Goal: Task Accomplishment & Management: Manage account settings

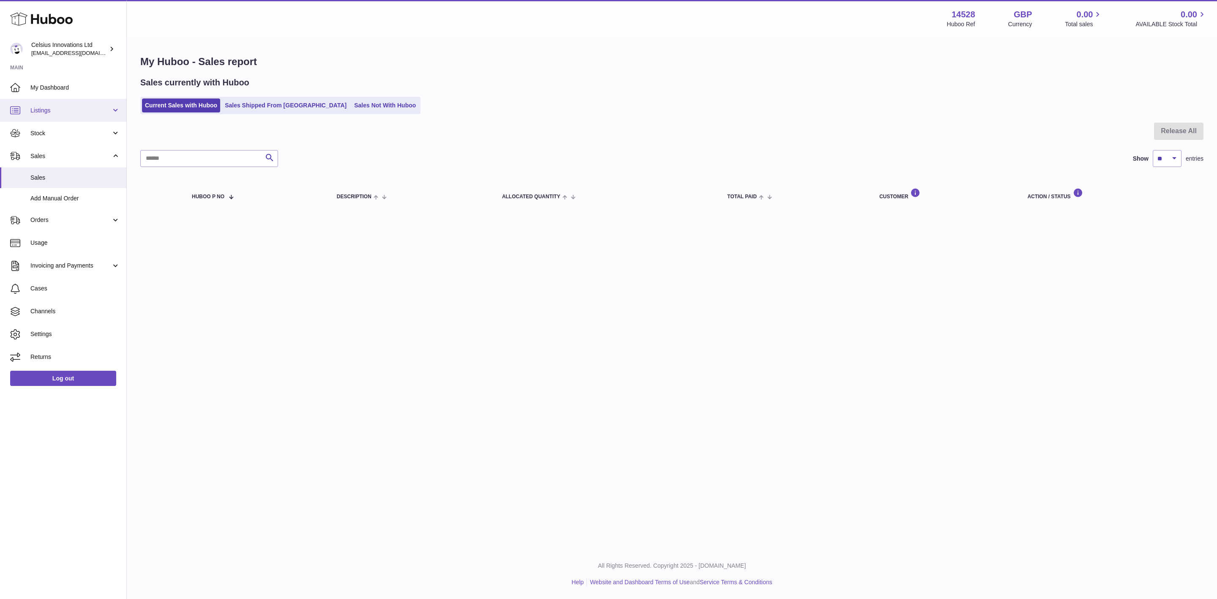
click at [76, 110] on span "Listings" at bounding box center [70, 111] width 81 height 8
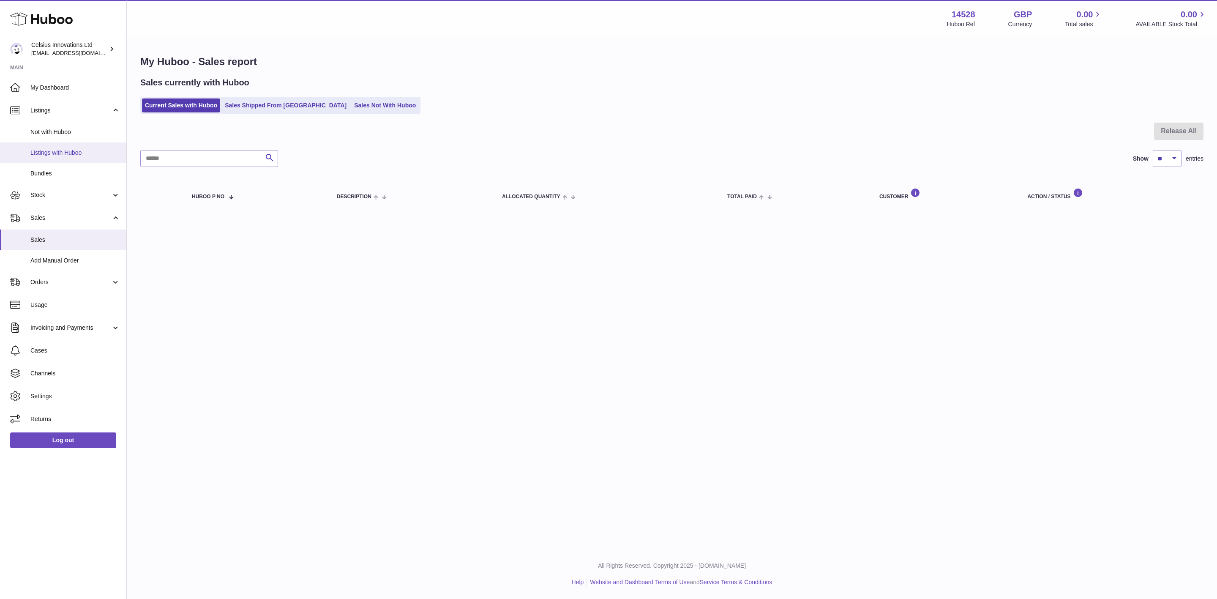
click at [80, 151] on span "Listings with Huboo" at bounding box center [75, 153] width 90 height 8
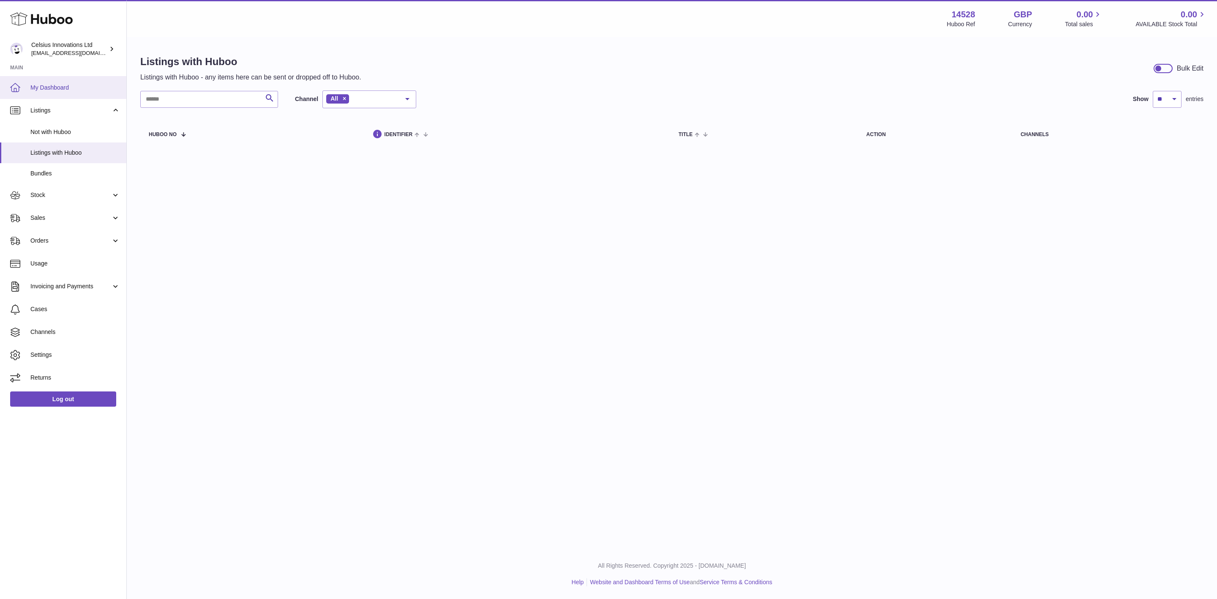
click at [46, 85] on span "My Dashboard" at bounding box center [75, 88] width 90 height 8
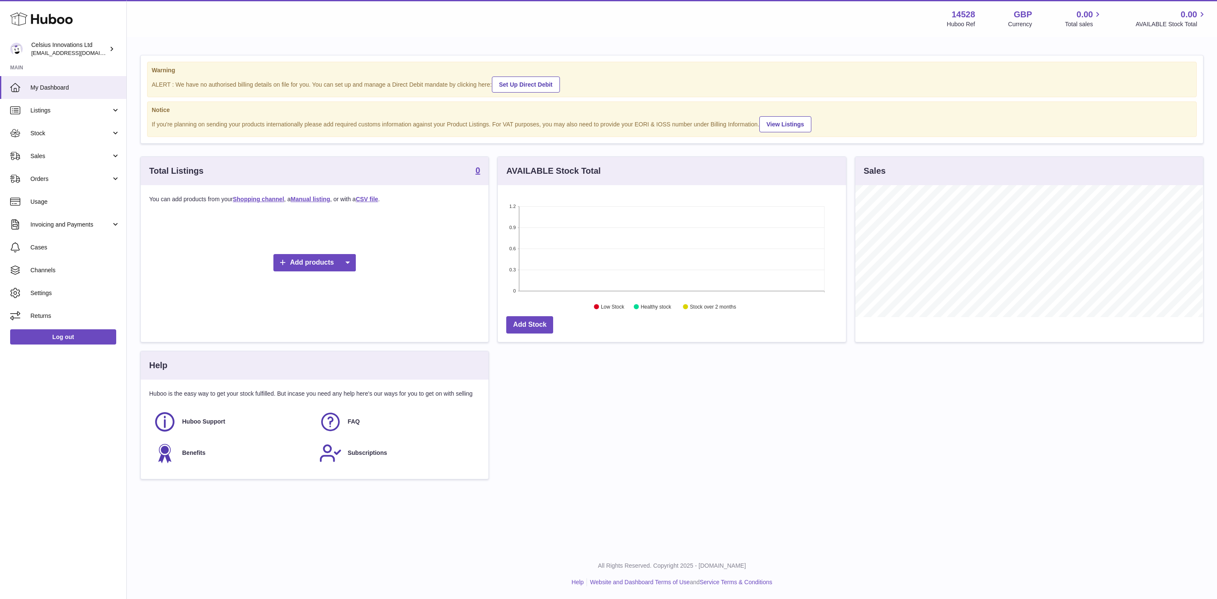
scroll to position [132, 347]
click at [45, 270] on span "Channels" at bounding box center [75, 270] width 90 height 8
click at [75, 126] on link "Stock" at bounding box center [63, 133] width 126 height 23
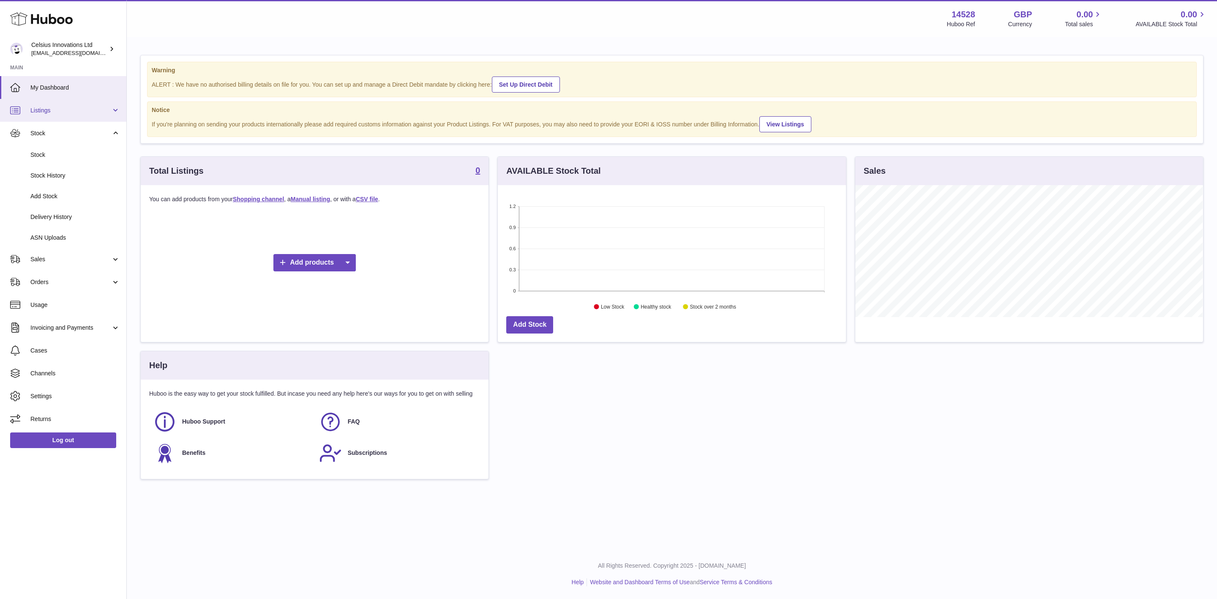
click at [79, 108] on span "Listings" at bounding box center [70, 111] width 81 height 8
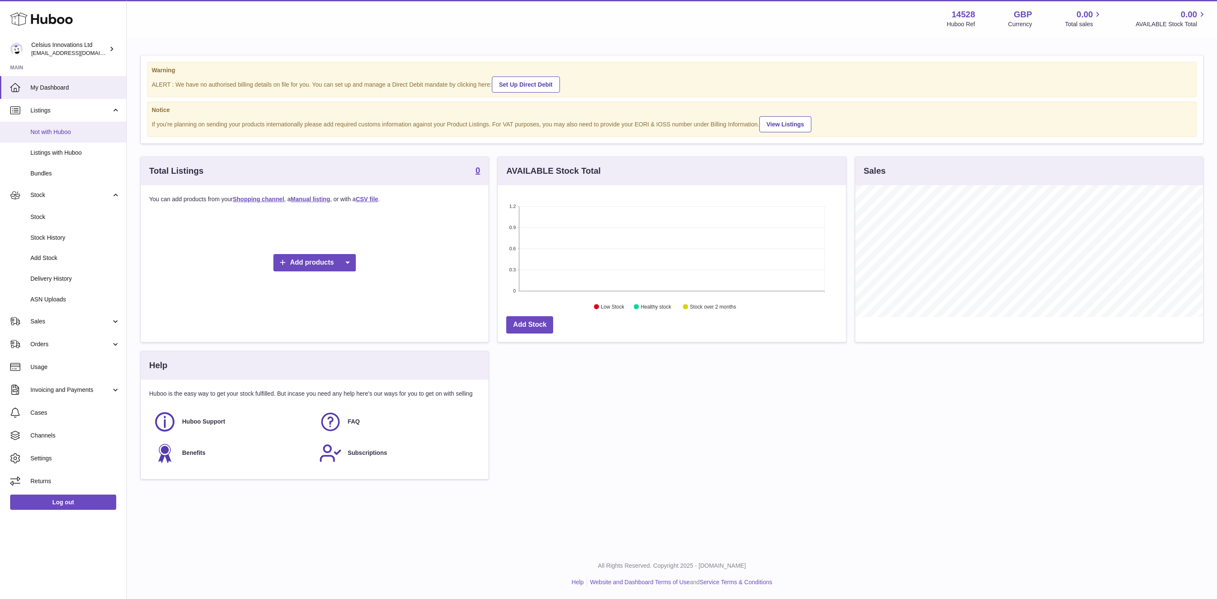
click at [76, 134] on span "Not with Huboo" at bounding box center [75, 132] width 90 height 8
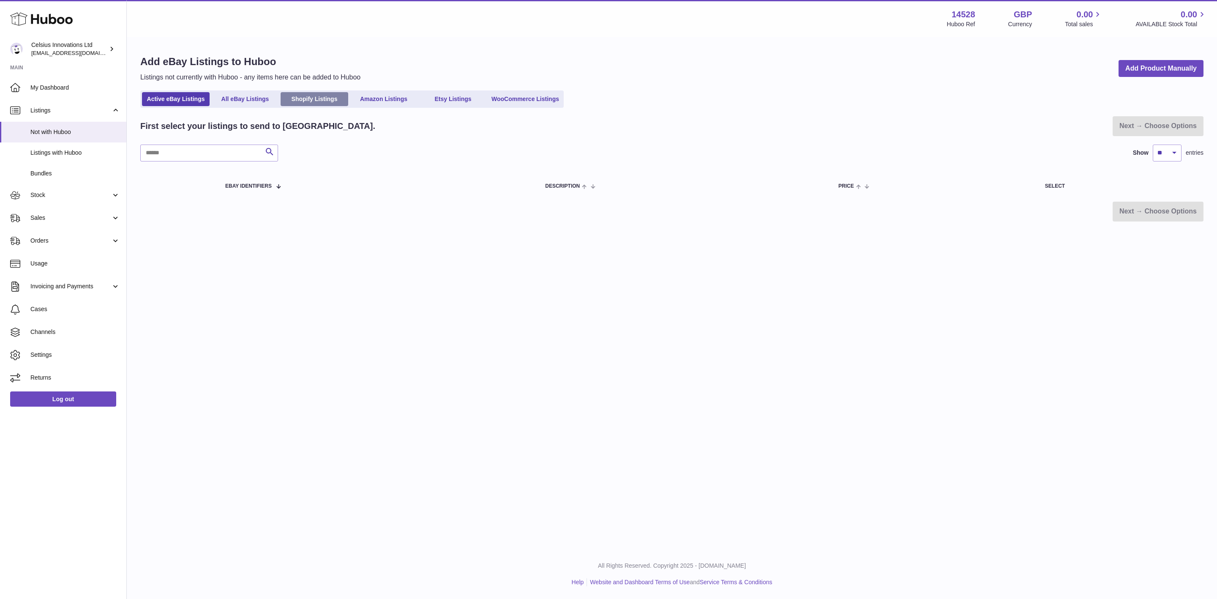
click at [312, 98] on link "Shopify Listings" at bounding box center [315, 99] width 68 height 14
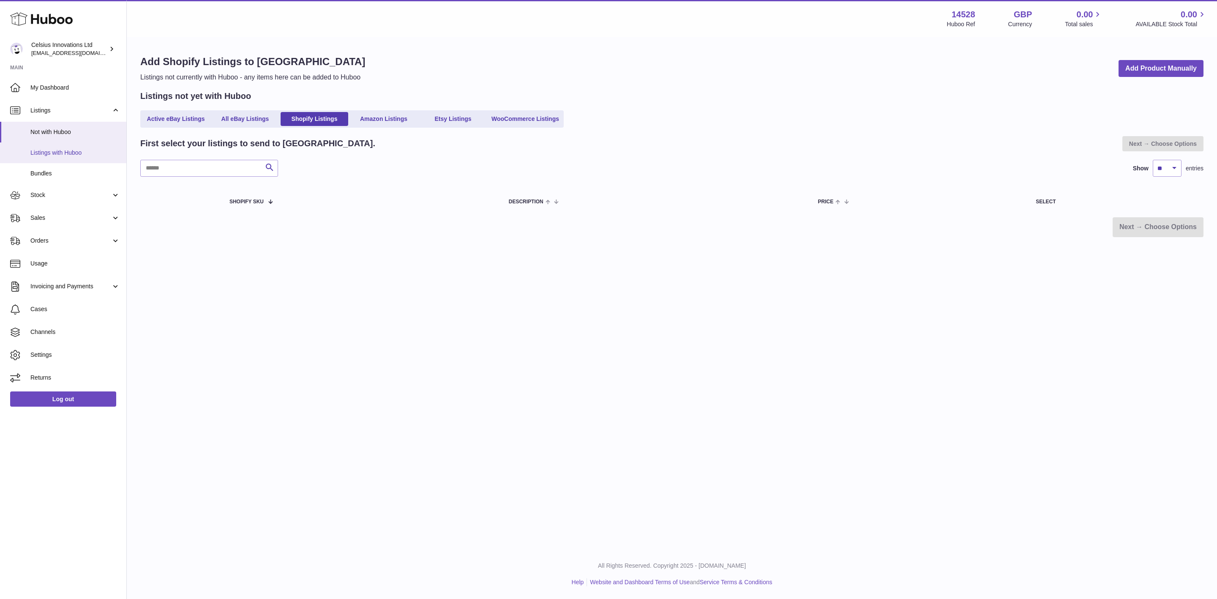
click at [76, 154] on span "Listings with Huboo" at bounding box center [75, 153] width 90 height 8
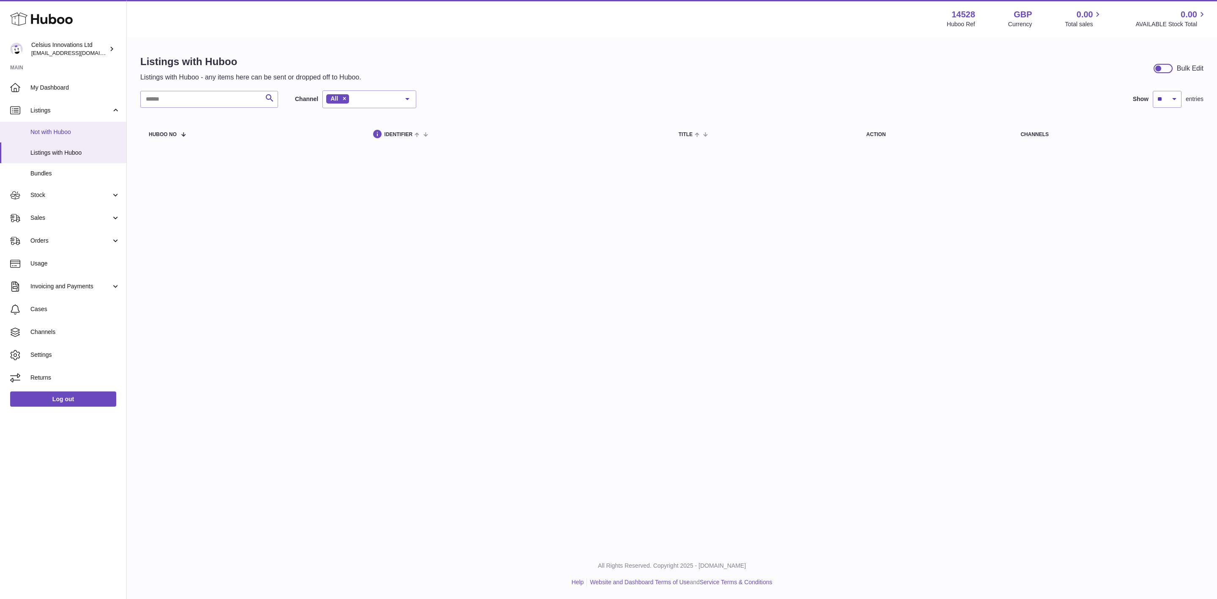
click at [81, 135] on span "Not with Huboo" at bounding box center [75, 132] width 90 height 8
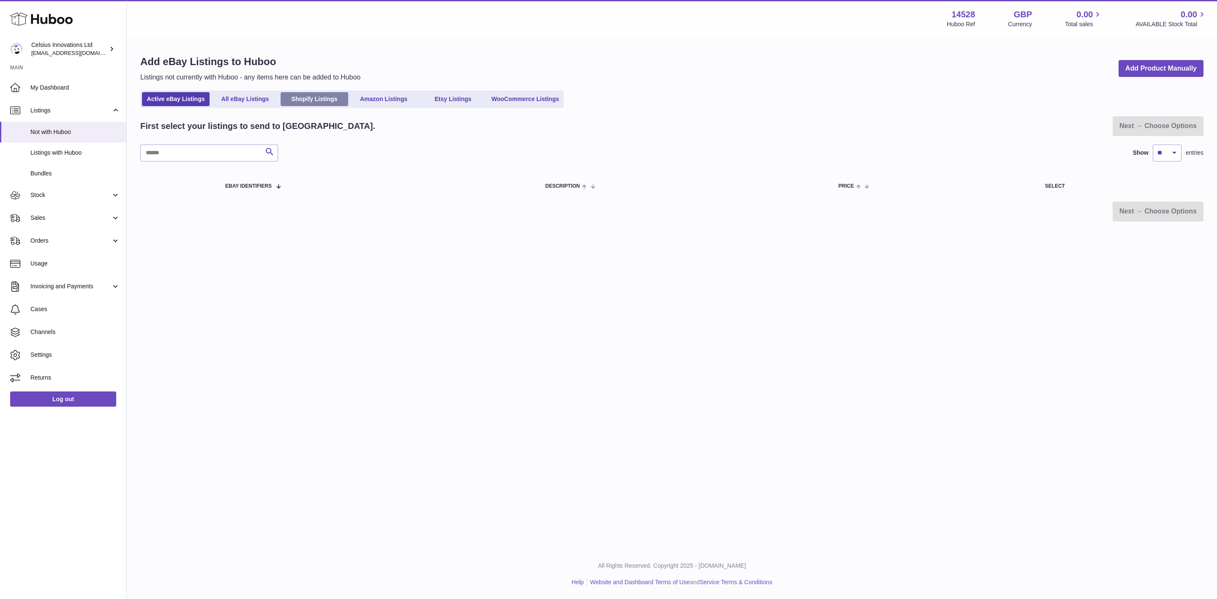
click at [313, 93] on link "Shopify Listings" at bounding box center [315, 99] width 68 height 14
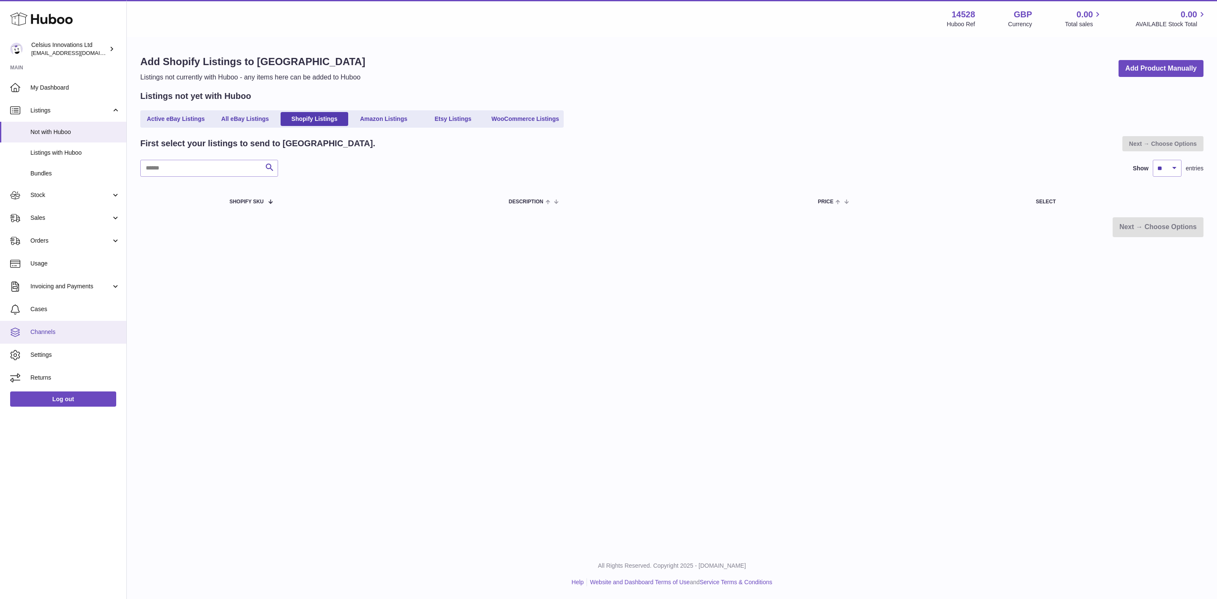
click at [68, 333] on span "Channels" at bounding box center [75, 332] width 90 height 8
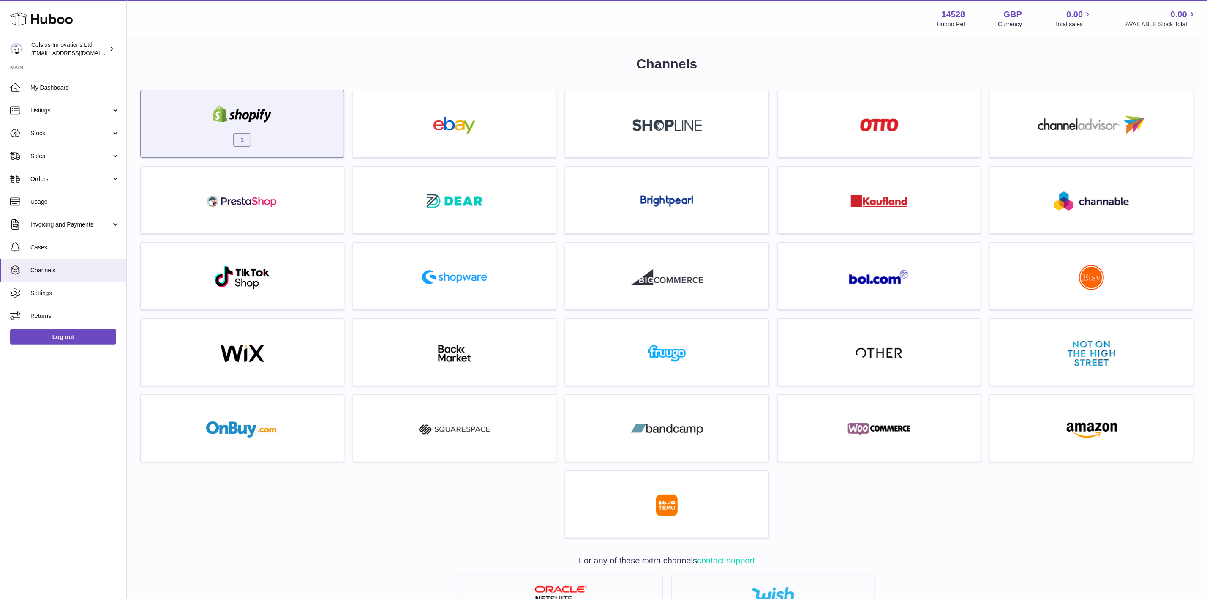
click at [258, 137] on div "1" at bounding box center [242, 126] width 195 height 54
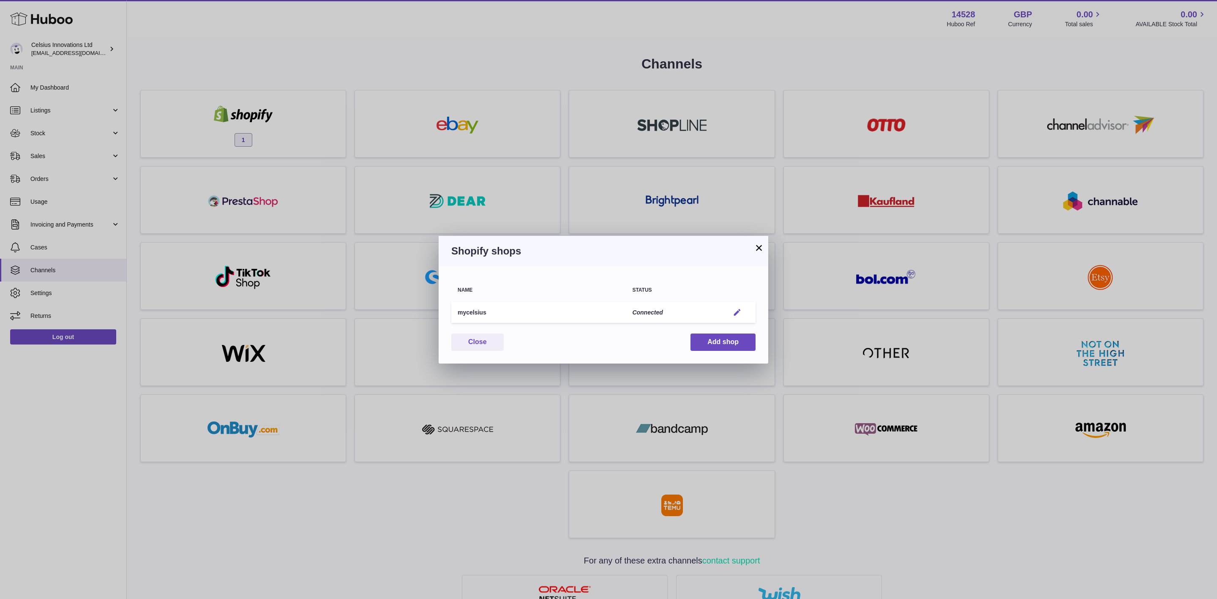
click at [738, 309] on em "button" at bounding box center [737, 312] width 9 height 9
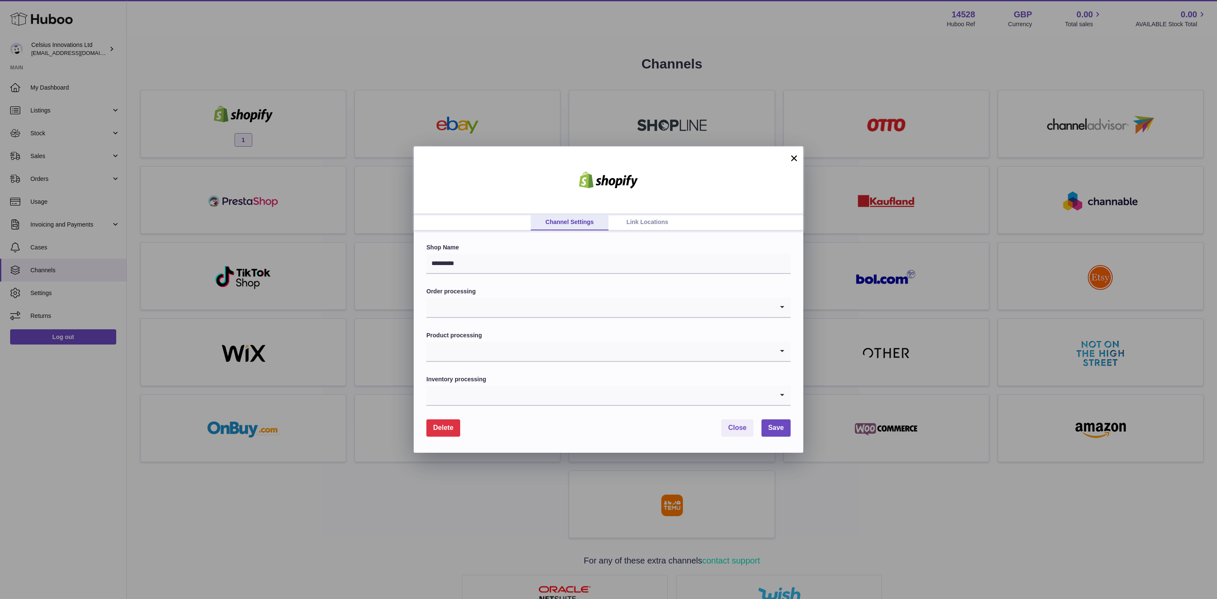
click at [500, 302] on input "Search for option" at bounding box center [599, 307] width 347 height 19
click at [472, 363] on li "Pull all orders" at bounding box center [608, 363] width 363 height 17
click at [478, 350] on input "Search for option" at bounding box center [599, 350] width 347 height 19
click at [466, 388] on li "Enabled" at bounding box center [608, 390] width 363 height 17
click at [453, 404] on input "Search for option" at bounding box center [599, 394] width 347 height 19
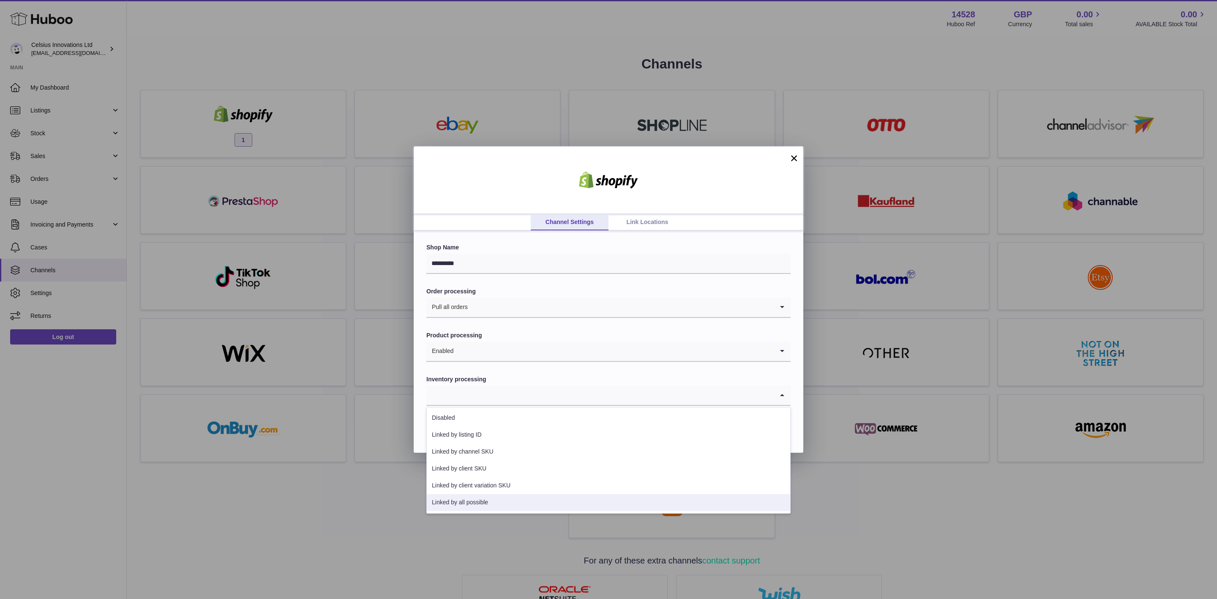
click at [467, 506] on li "Linked by all possible" at bounding box center [608, 502] width 363 height 17
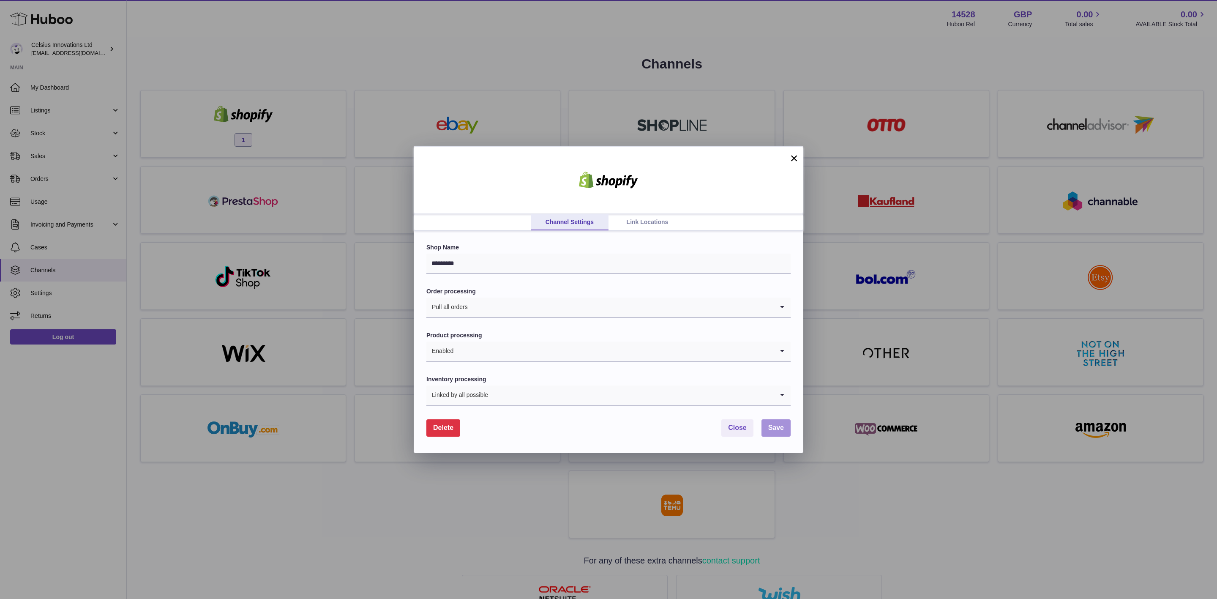
click at [765, 425] on button "Save" at bounding box center [776, 427] width 29 height 17
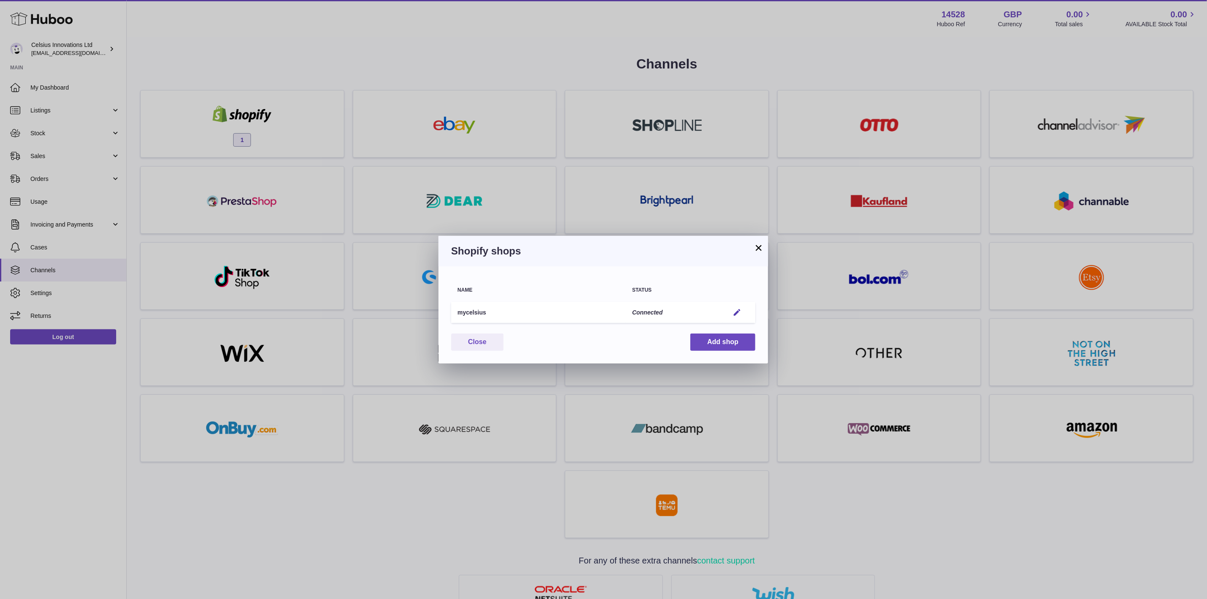
click at [759, 249] on button "×" at bounding box center [759, 248] width 10 height 10
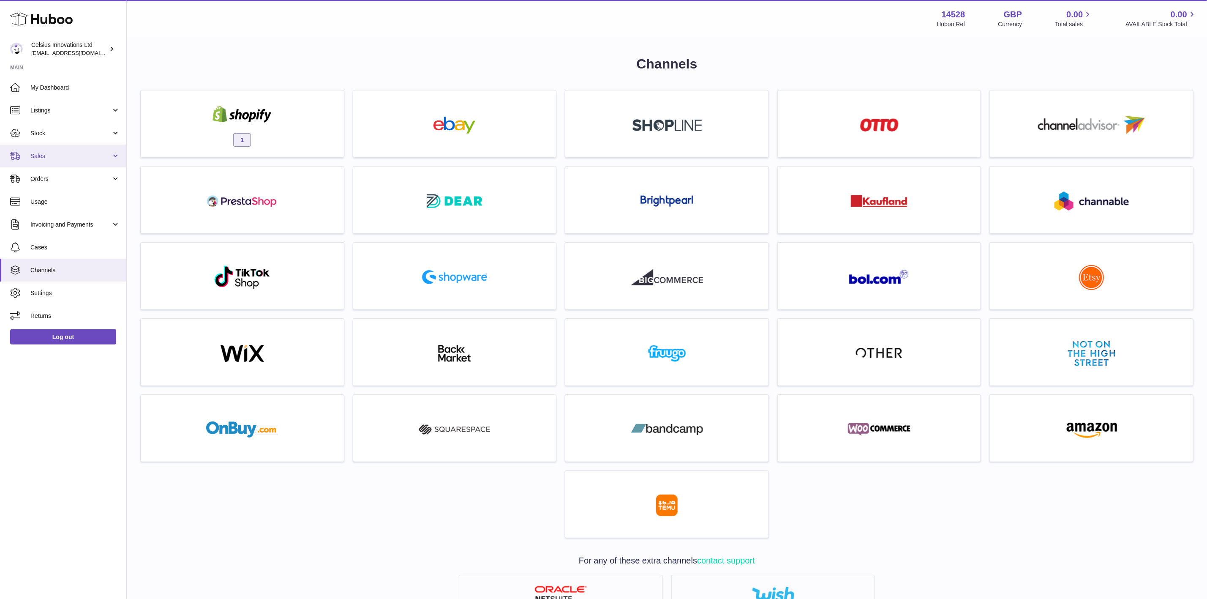
click at [52, 155] on span "Sales" at bounding box center [70, 156] width 81 height 8
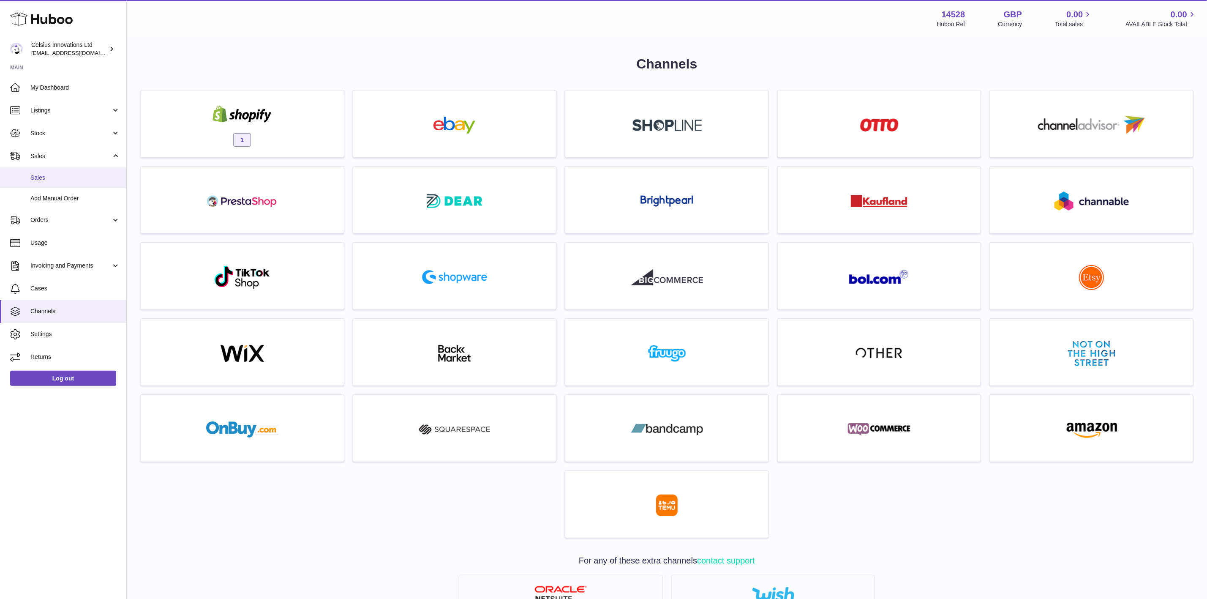
click at [52, 175] on span "Sales" at bounding box center [75, 178] width 90 height 8
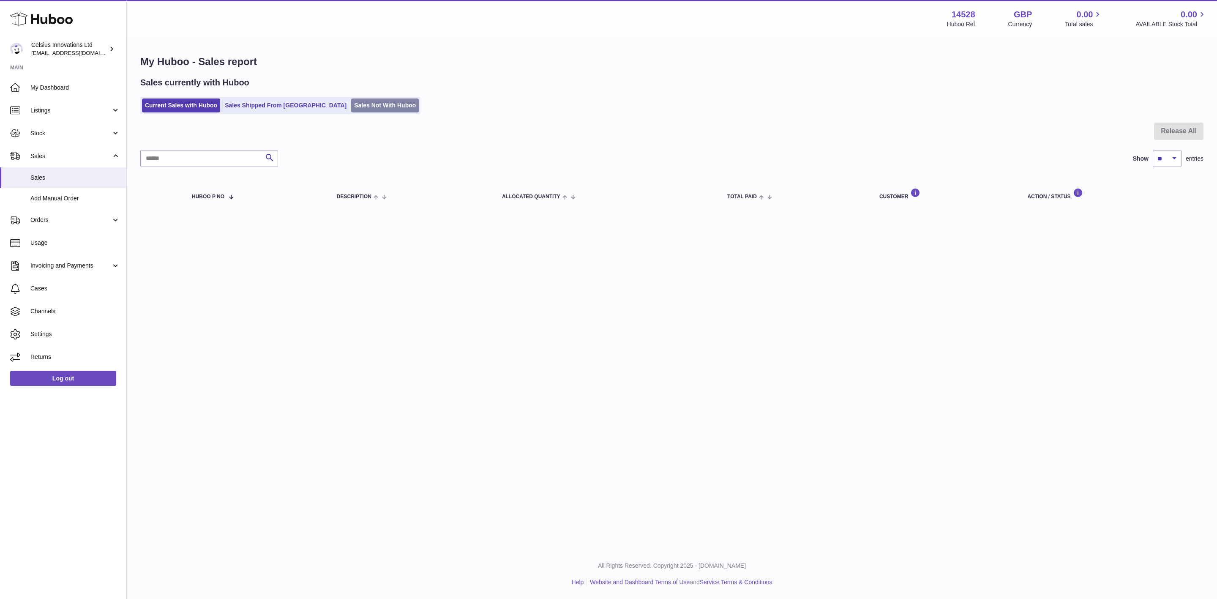
click at [351, 107] on link "Sales Not With Huboo" at bounding box center [385, 105] width 68 height 14
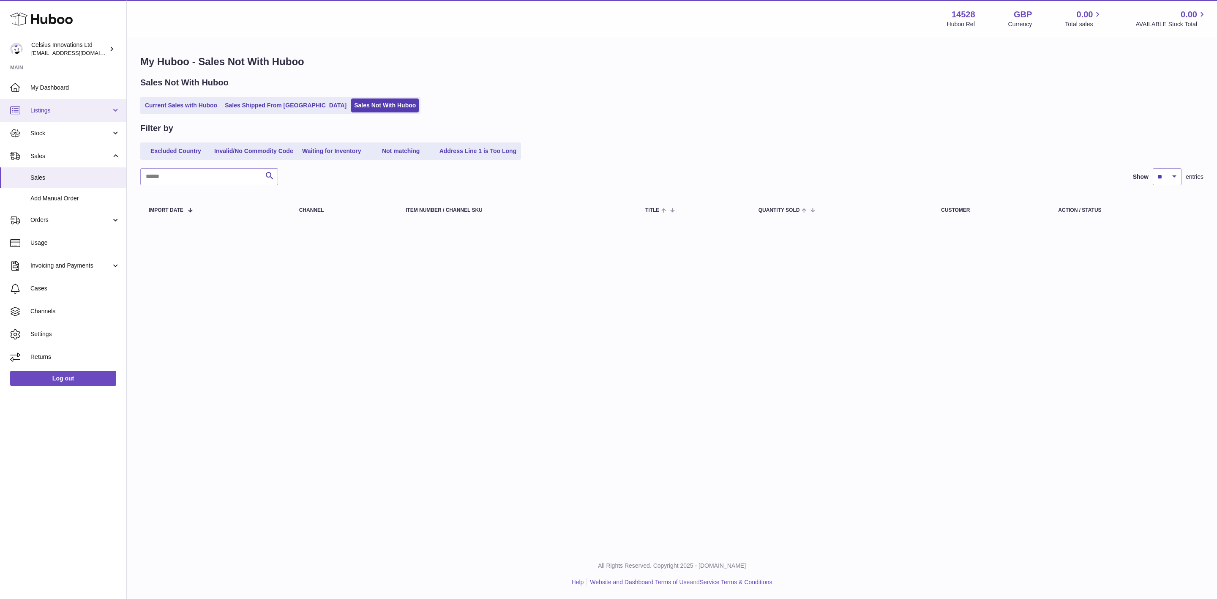
click at [74, 111] on span "Listings" at bounding box center [70, 111] width 81 height 8
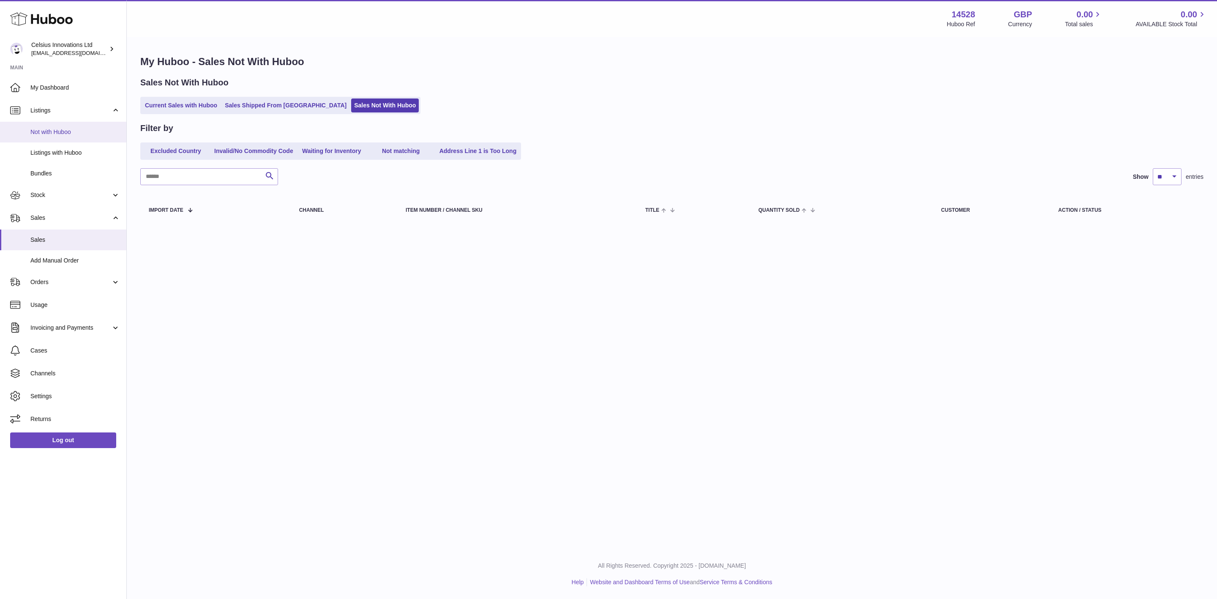
click at [75, 132] on span "Not with Huboo" at bounding box center [75, 132] width 90 height 8
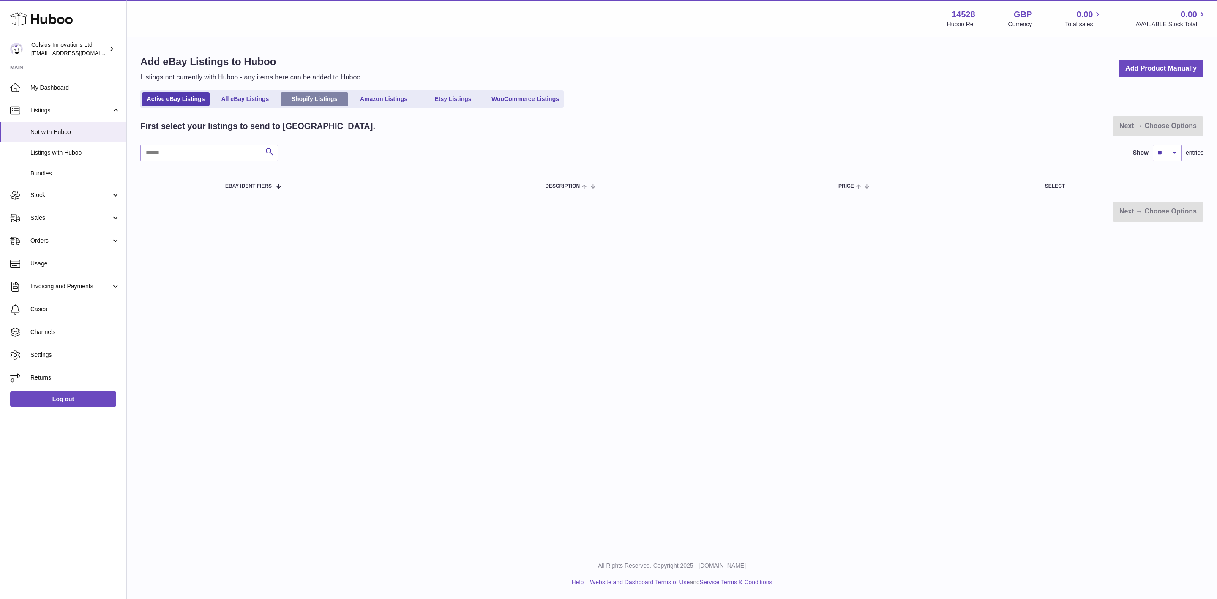
click at [336, 96] on link "Shopify Listings" at bounding box center [315, 99] width 68 height 14
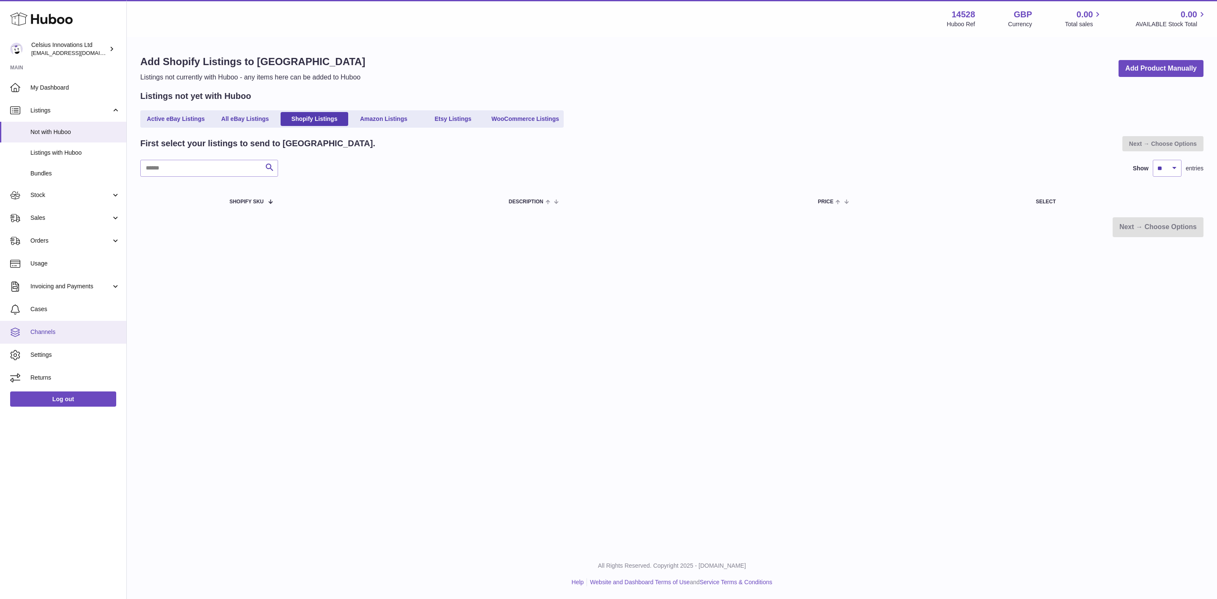
click at [70, 331] on span "Channels" at bounding box center [75, 332] width 90 height 8
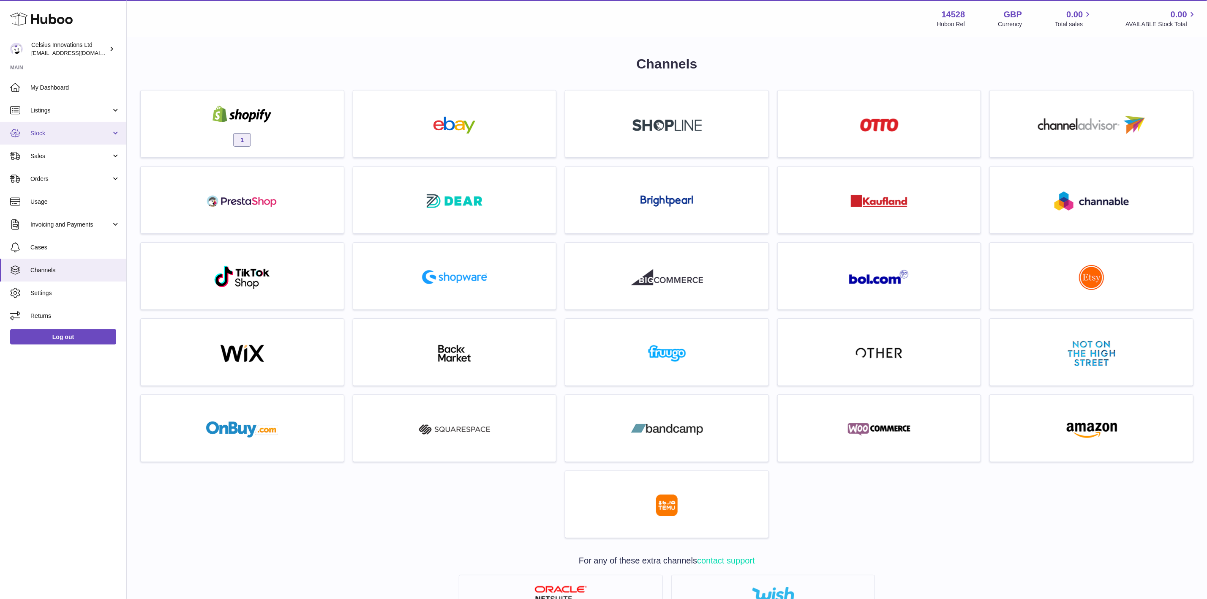
click at [65, 129] on span "Stock" at bounding box center [70, 133] width 81 height 8
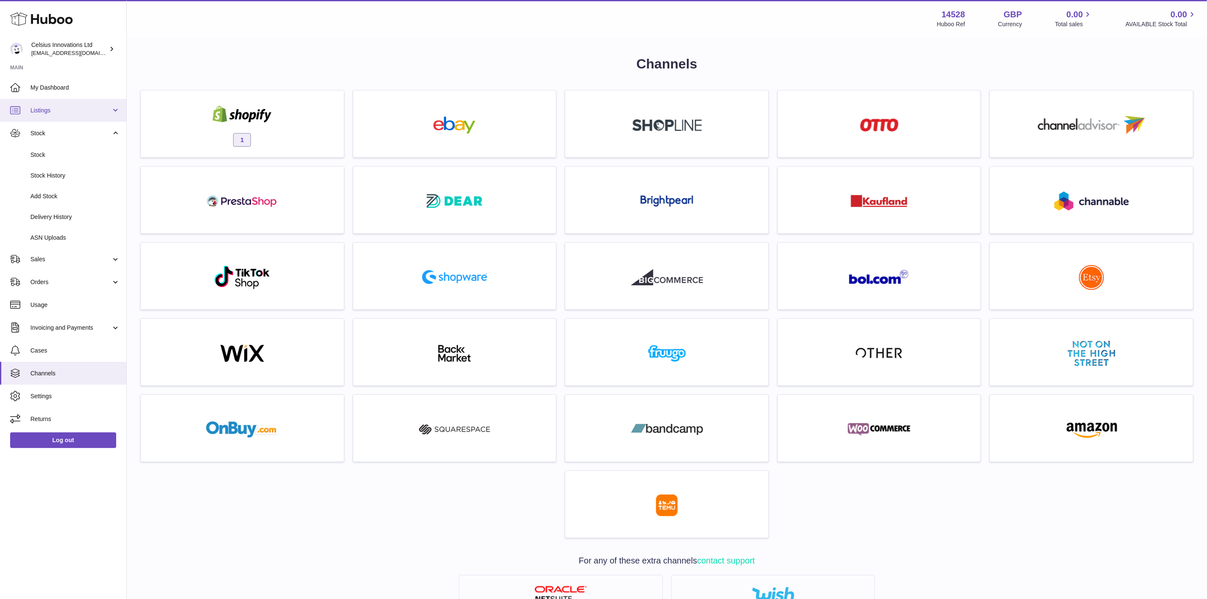
click at [60, 115] on link "Listings" at bounding box center [63, 110] width 126 height 23
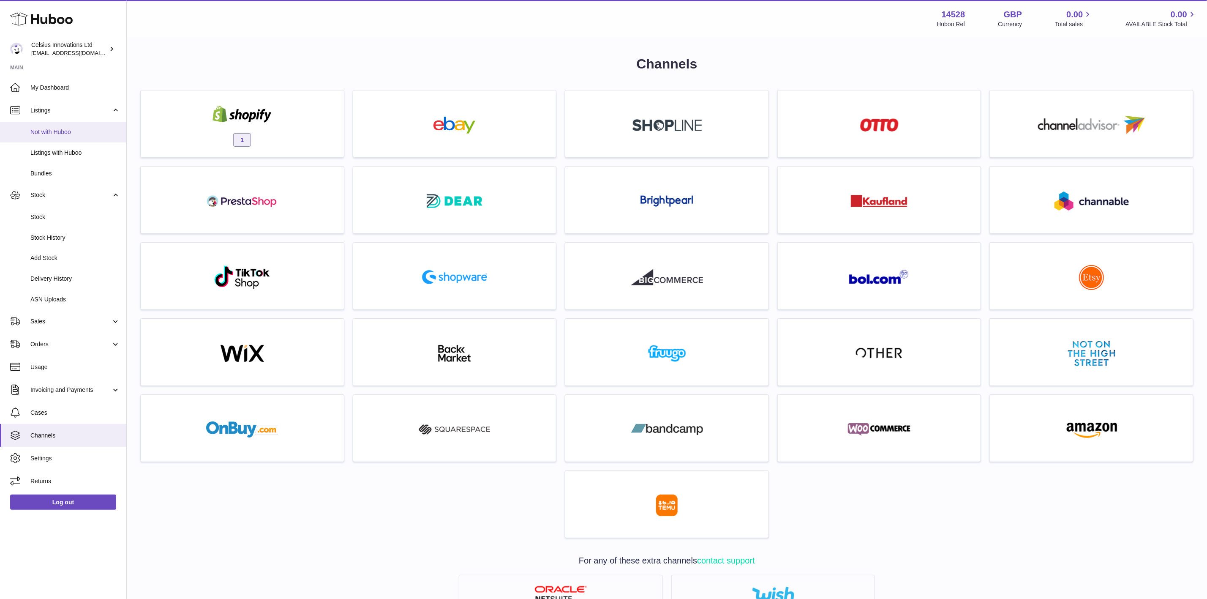
click at [56, 134] on span "Not with Huboo" at bounding box center [75, 132] width 90 height 8
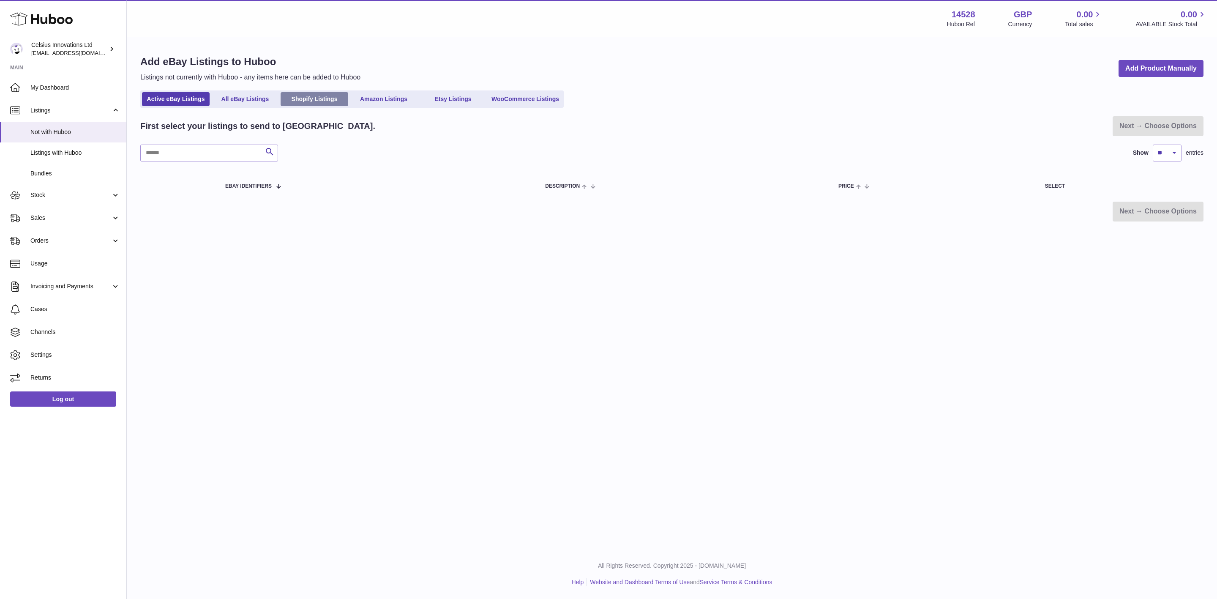
click at [308, 106] on link "Shopify Listings" at bounding box center [315, 99] width 68 height 14
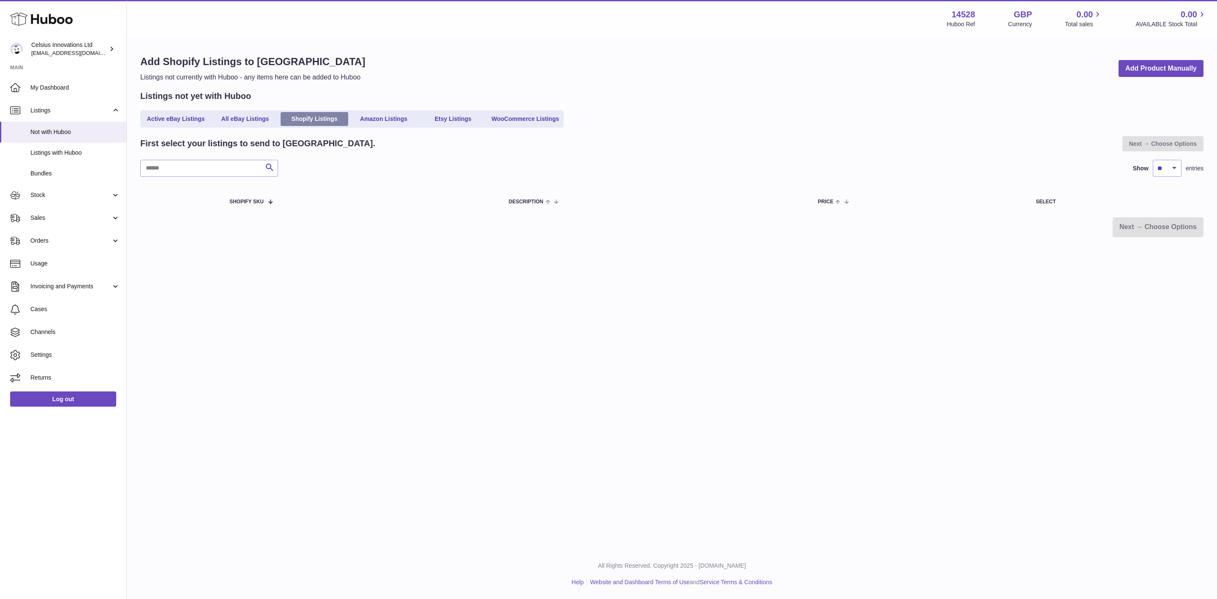
click at [311, 115] on link "Shopify Listings" at bounding box center [315, 119] width 68 height 14
click at [246, 116] on link "All eBay Listings" at bounding box center [245, 119] width 68 height 14
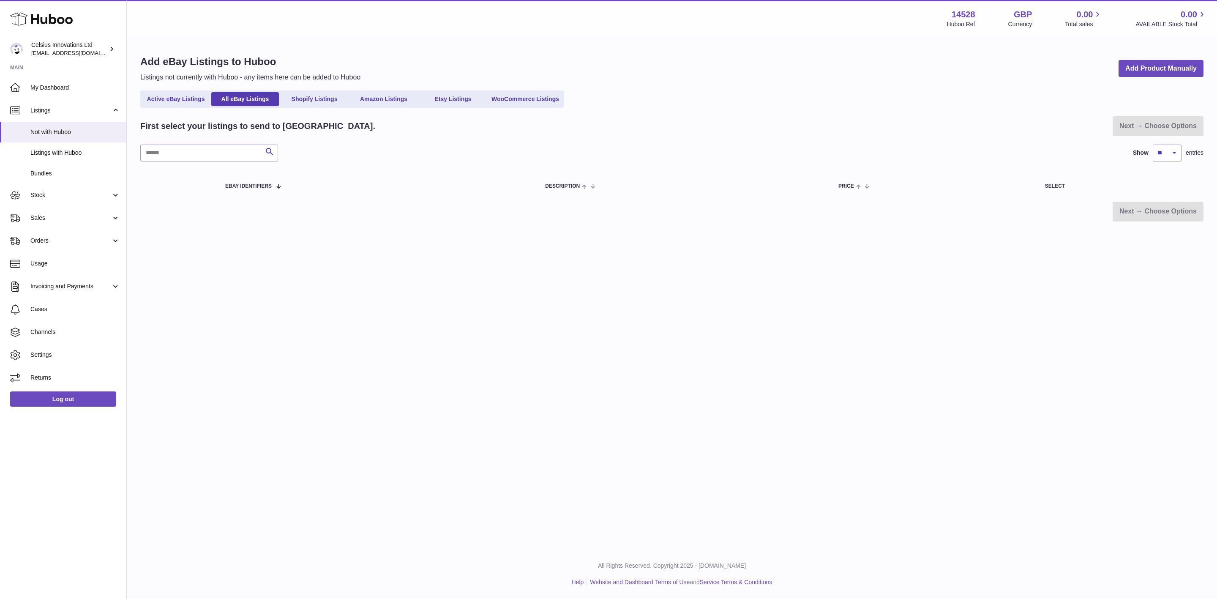
click at [321, 99] on link "Shopify Listings" at bounding box center [315, 99] width 68 height 14
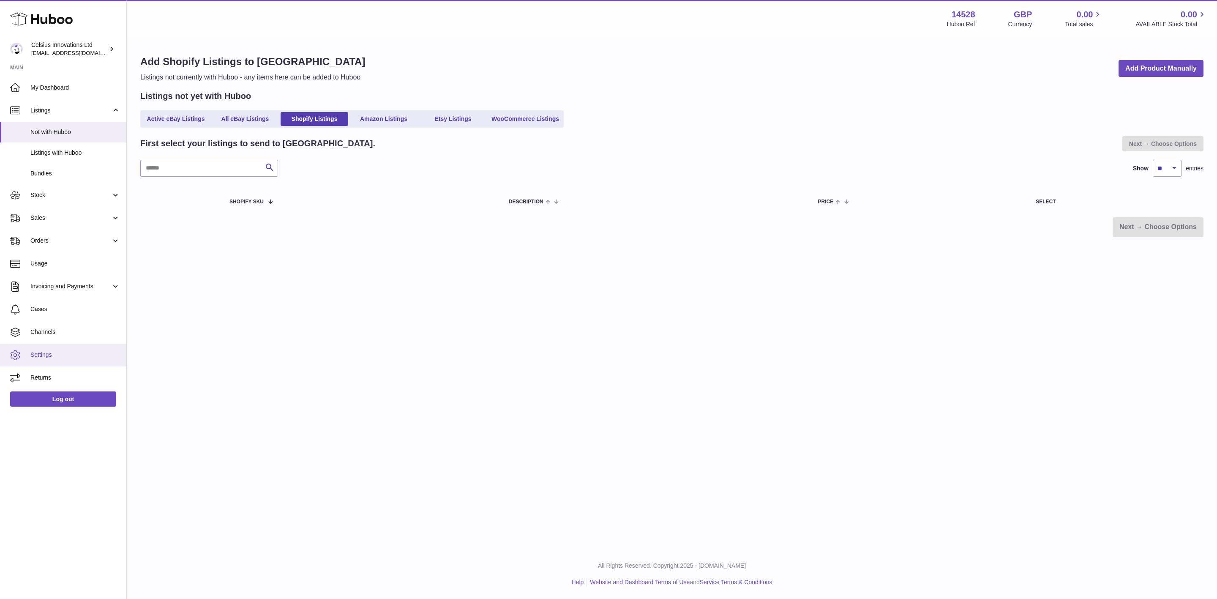
click at [43, 359] on span "Settings" at bounding box center [75, 355] width 90 height 8
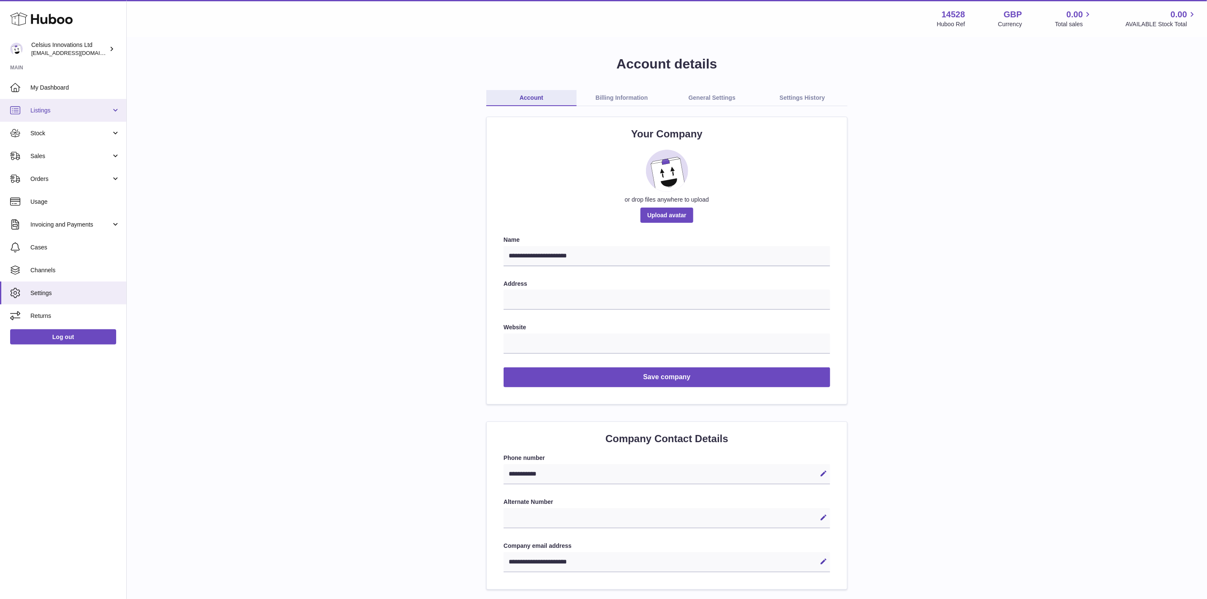
click at [58, 108] on span "Listings" at bounding box center [70, 111] width 81 height 8
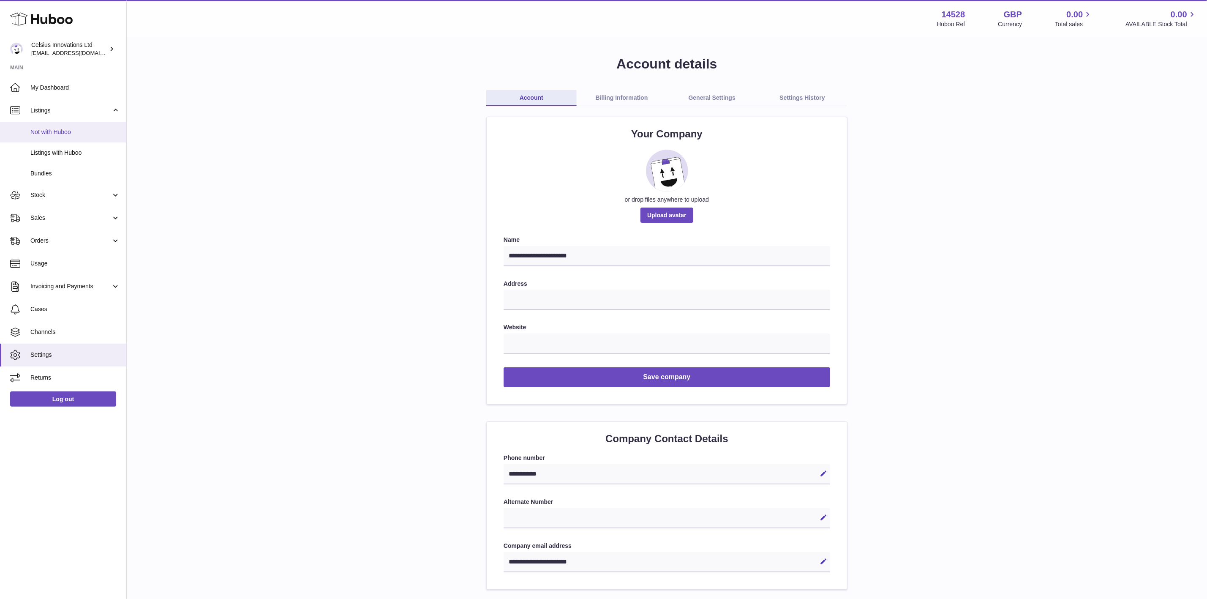
click at [84, 130] on span "Not with Huboo" at bounding box center [75, 132] width 90 height 8
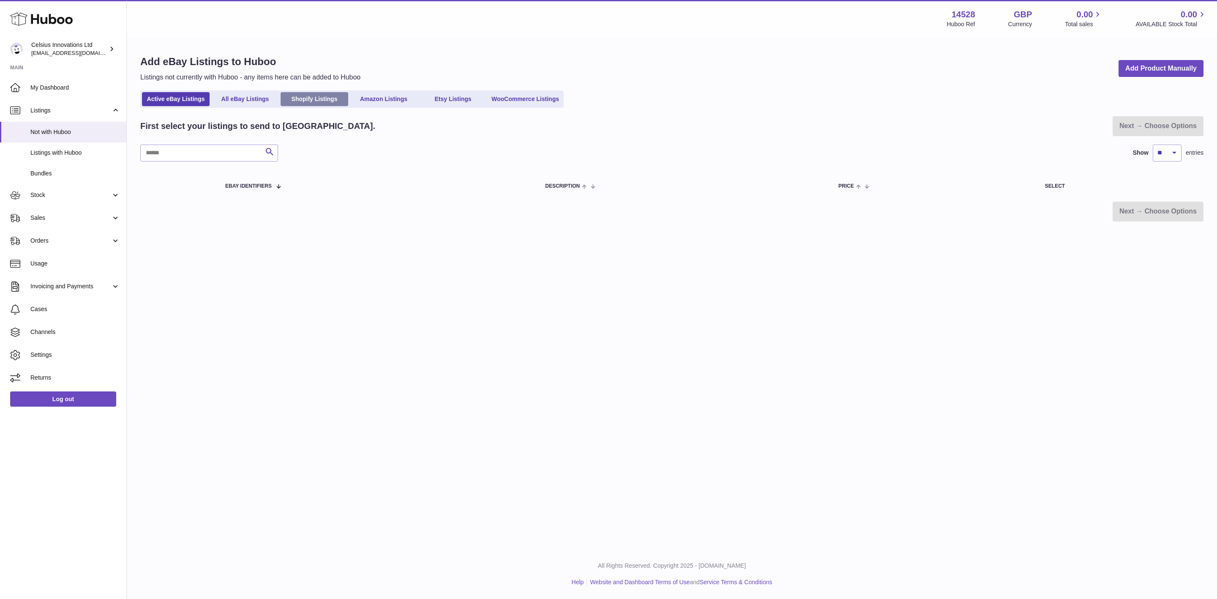
click at [310, 99] on link "Shopify Listings" at bounding box center [315, 99] width 68 height 14
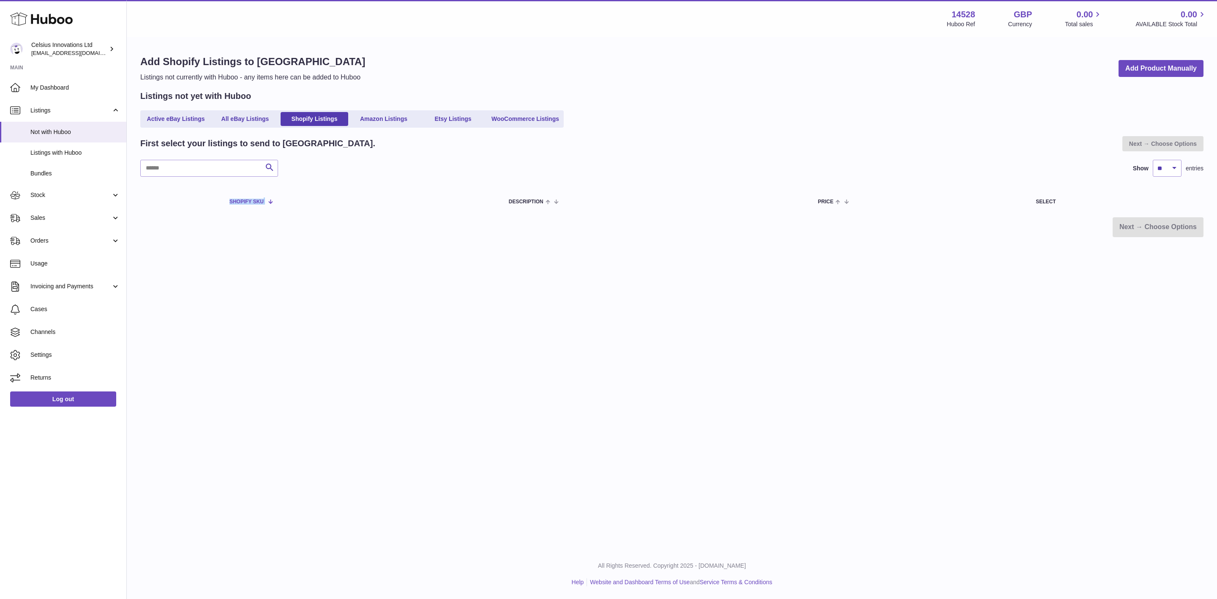
drag, startPoint x: 230, startPoint y: 195, endPoint x: 367, endPoint y: 208, distance: 137.5
click at [335, 207] on tr "Shopify SKU Description Price Select" at bounding box center [671, 201] width 1063 height 24
click at [421, 274] on div "Menu Huboo 14528 Huboo Ref GBP Currency 0.00 Total sales 0.00 AVAILABLE Stock T…" at bounding box center [672, 274] width 1090 height 549
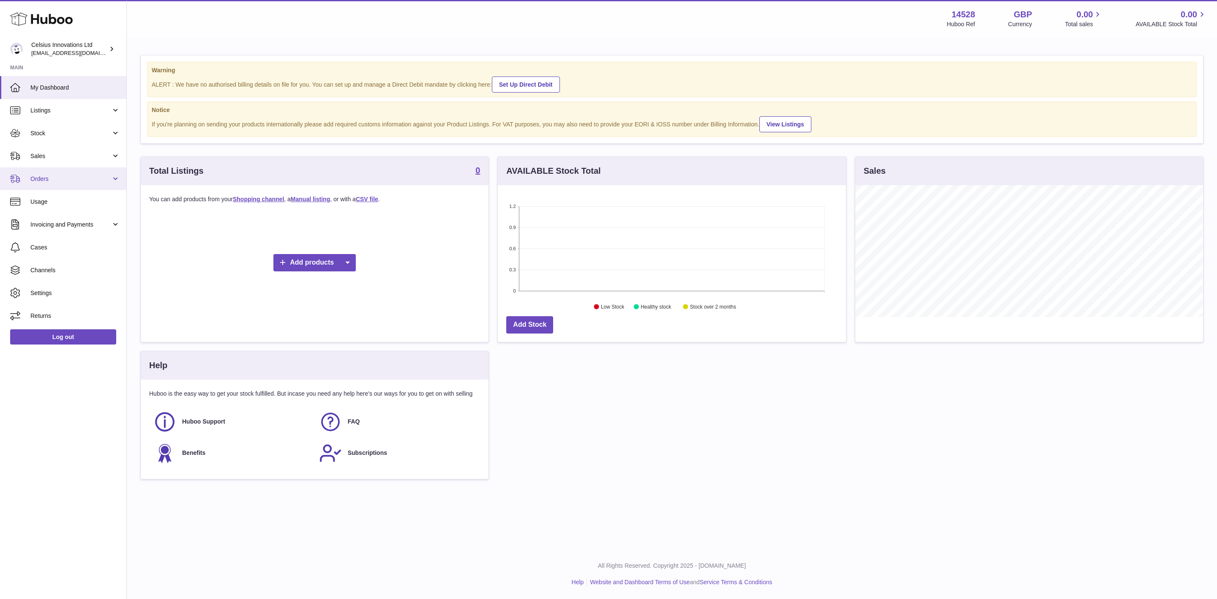
scroll to position [132, 347]
click at [69, 112] on span "Listings" at bounding box center [70, 111] width 81 height 8
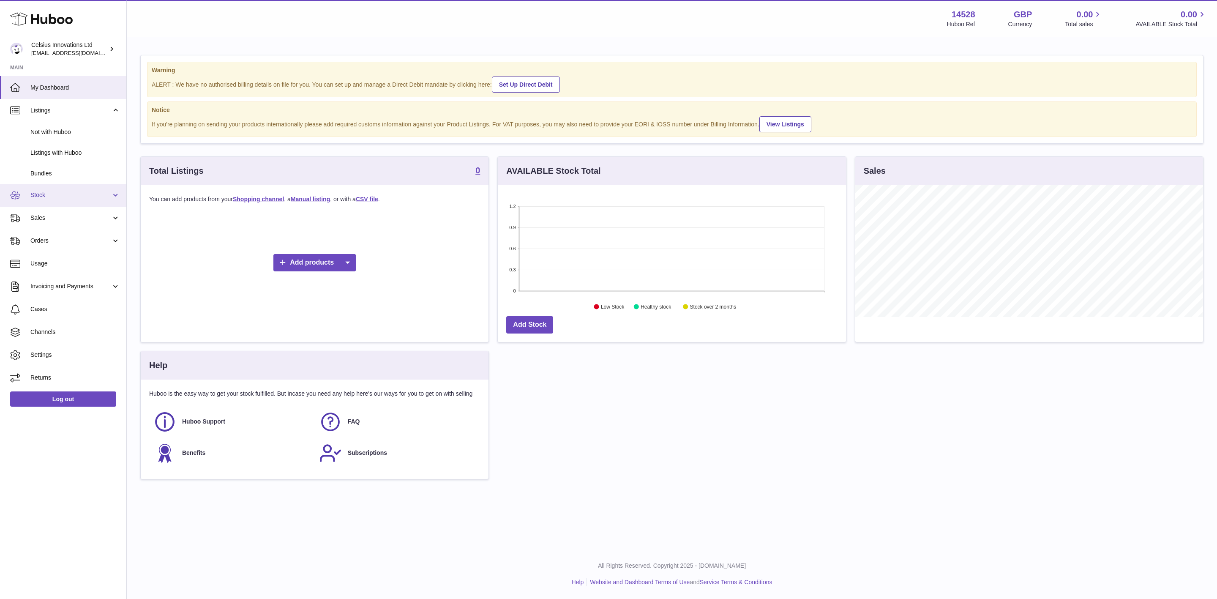
click at [72, 198] on span "Stock" at bounding box center [70, 195] width 81 height 8
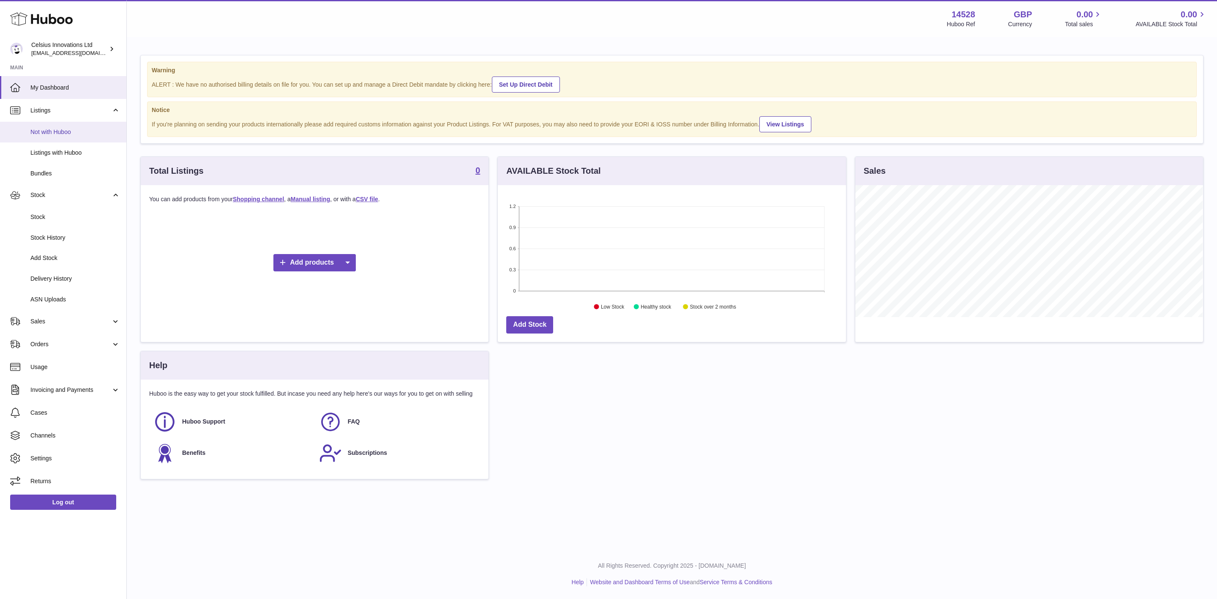
click at [74, 134] on span "Not with Huboo" at bounding box center [75, 132] width 90 height 8
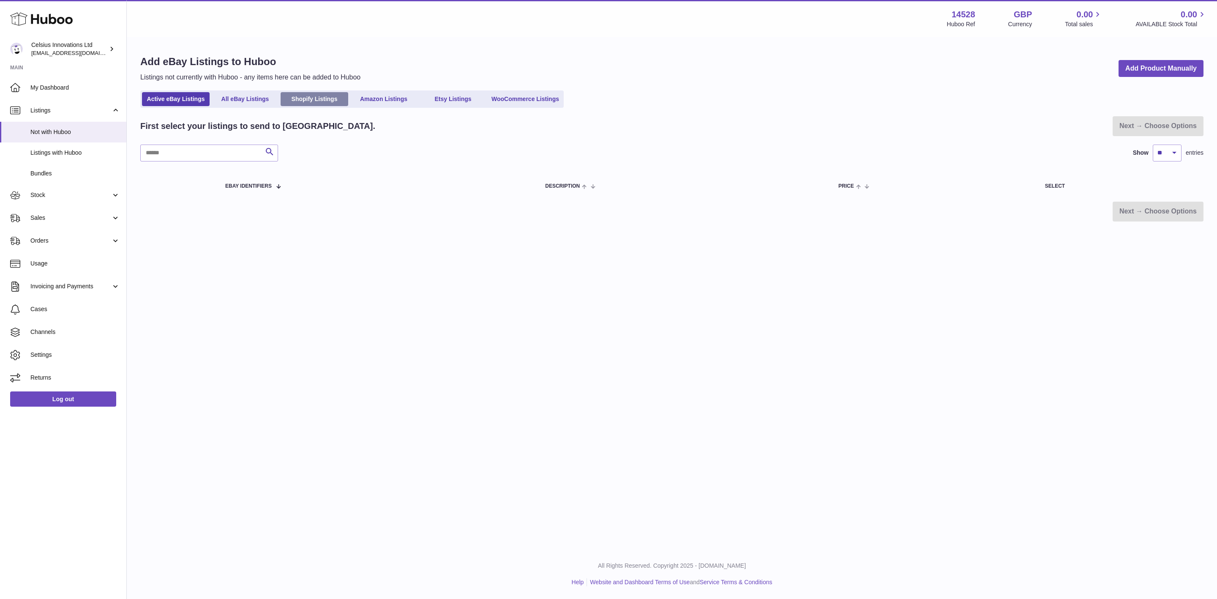
click at [325, 98] on link "Shopify Listings" at bounding box center [315, 99] width 68 height 14
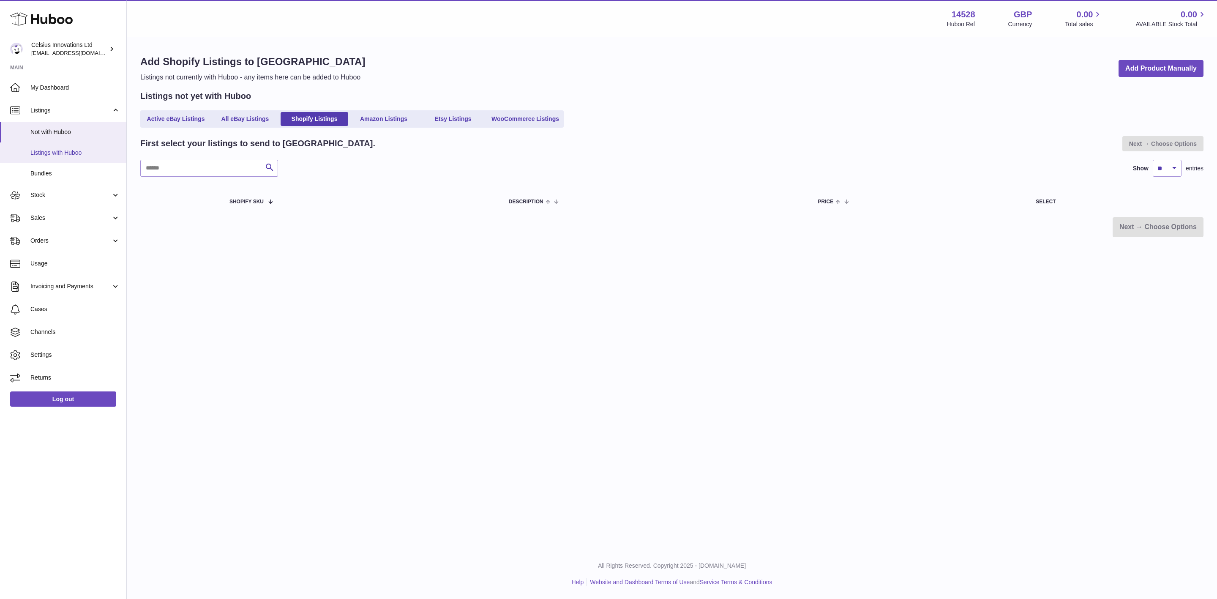
click at [65, 156] on span "Listings with Huboo" at bounding box center [75, 153] width 90 height 8
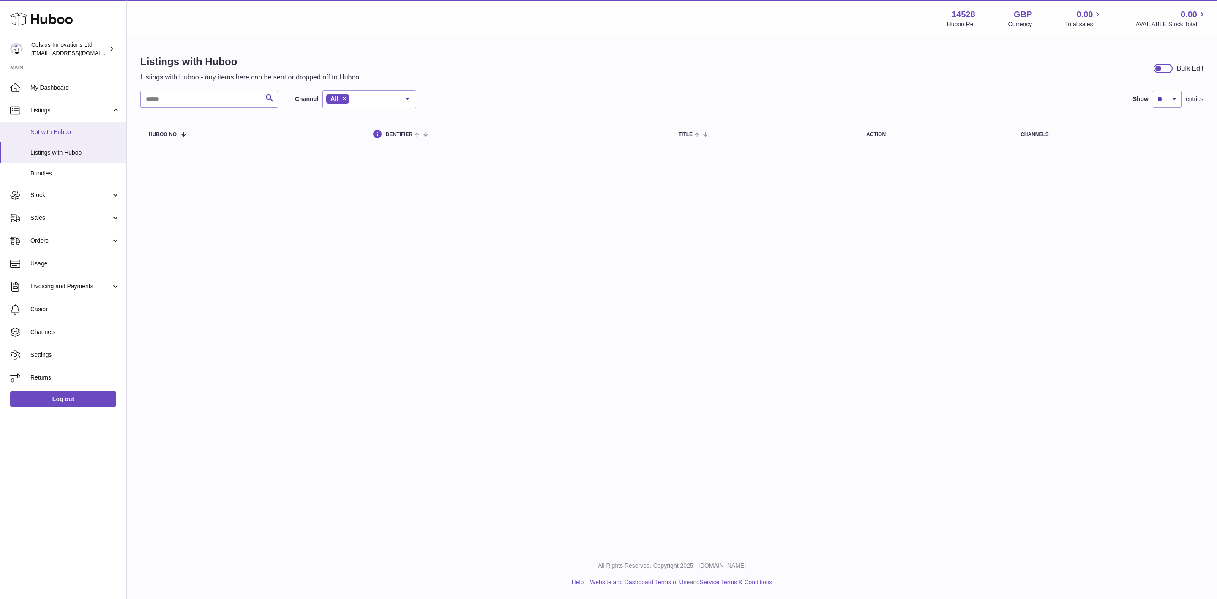
click at [66, 132] on span "Not with Huboo" at bounding box center [75, 132] width 90 height 8
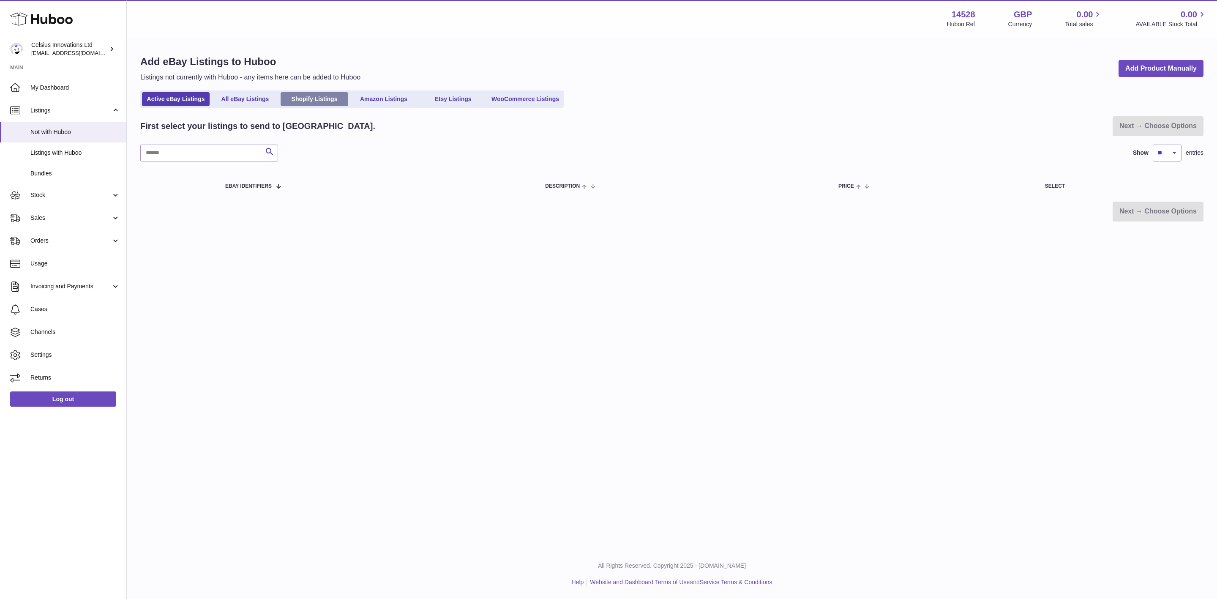
click at [307, 98] on link "Shopify Listings" at bounding box center [315, 99] width 68 height 14
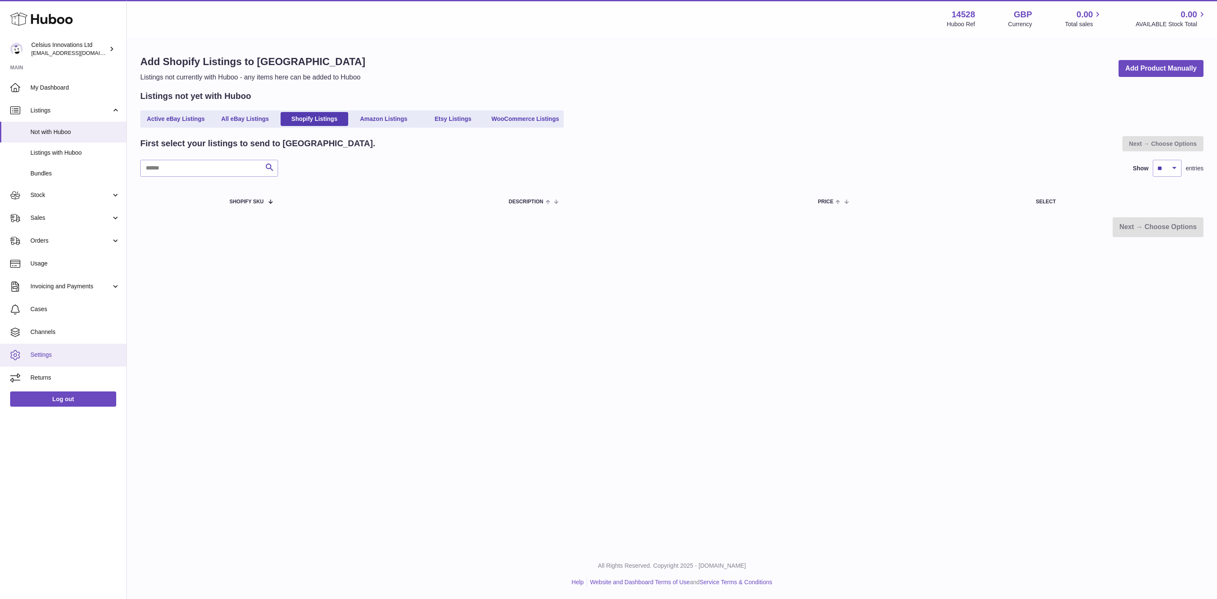
click at [55, 351] on span "Settings" at bounding box center [75, 355] width 90 height 8
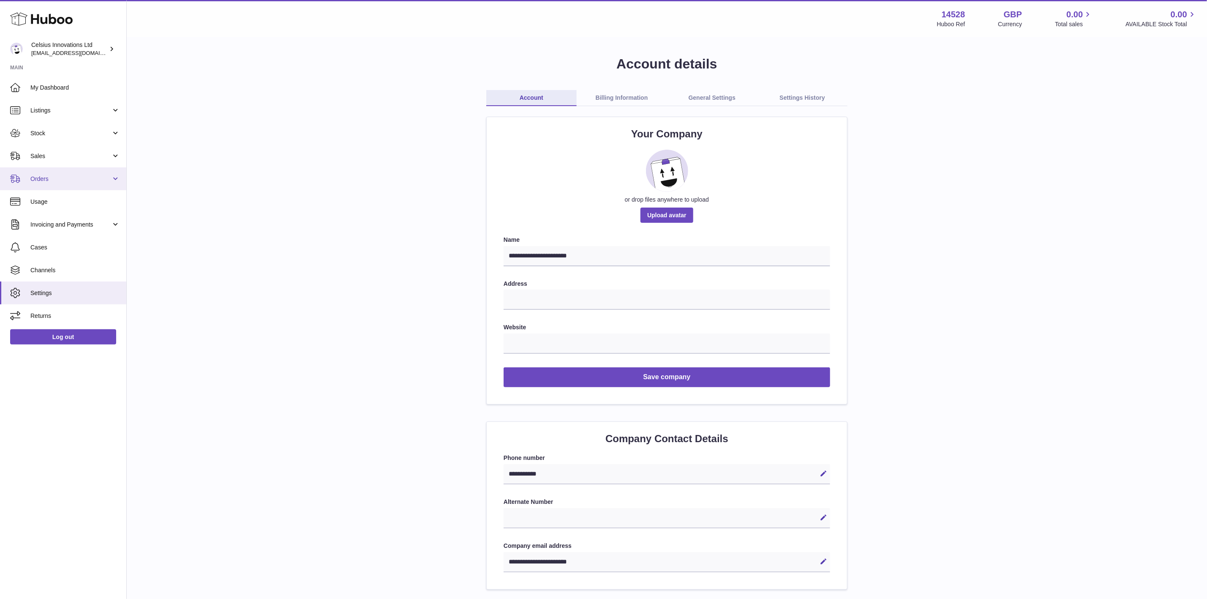
click at [64, 179] on span "Orders" at bounding box center [70, 179] width 81 height 8
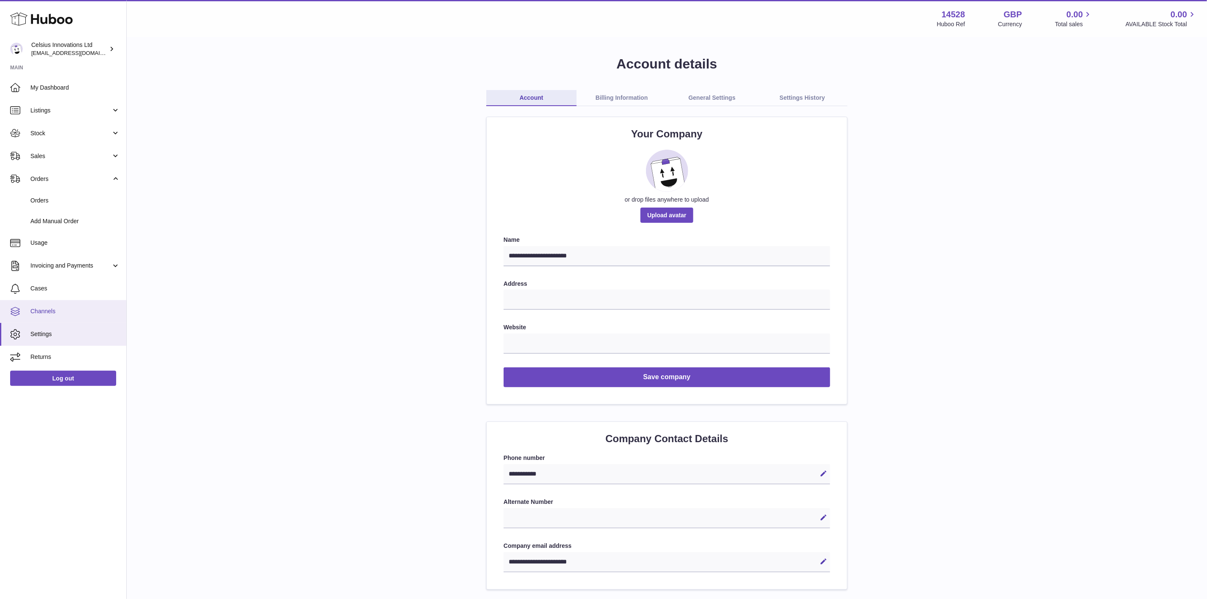
click at [67, 312] on span "Channels" at bounding box center [75, 311] width 90 height 8
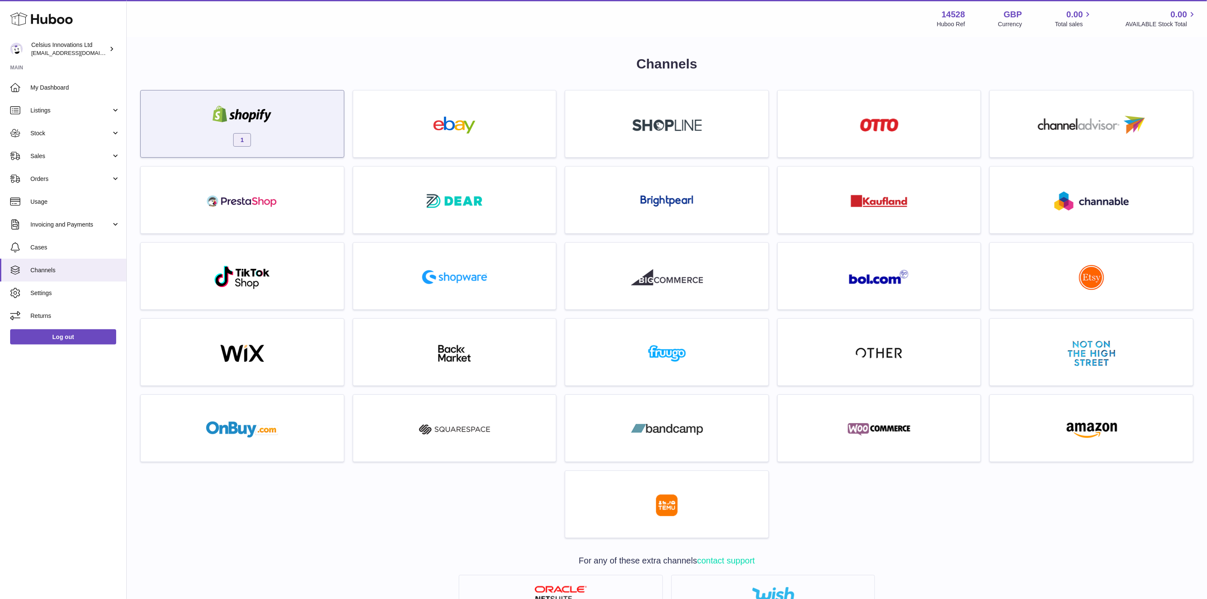
click at [261, 128] on div "1" at bounding box center [242, 126] width 195 height 54
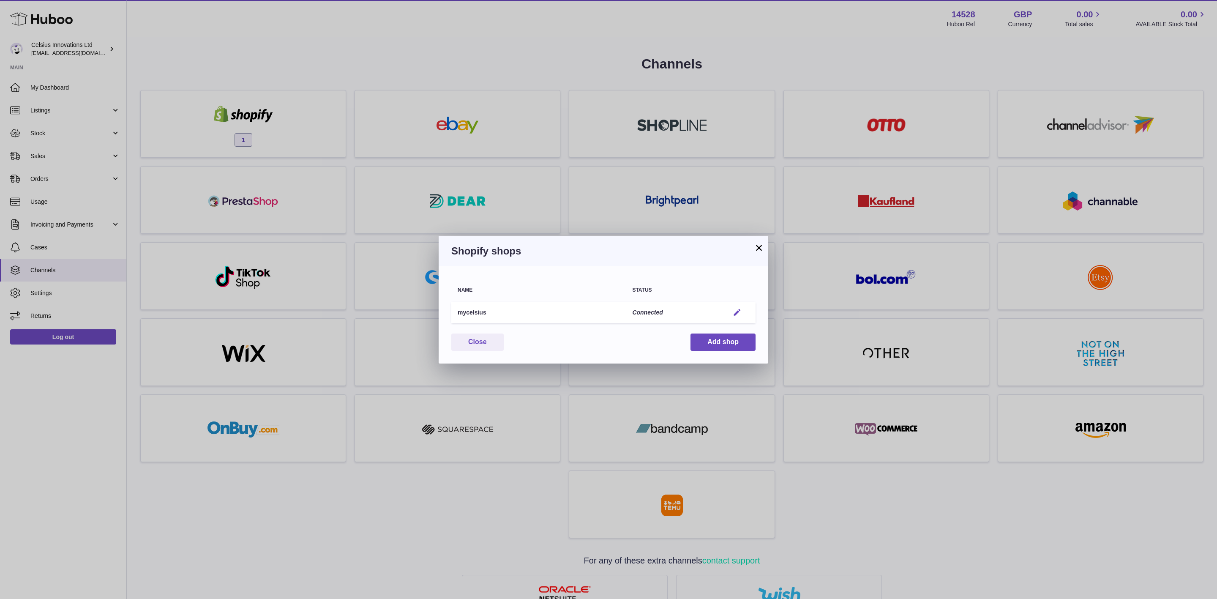
click at [739, 309] on em "button" at bounding box center [737, 312] width 9 height 9
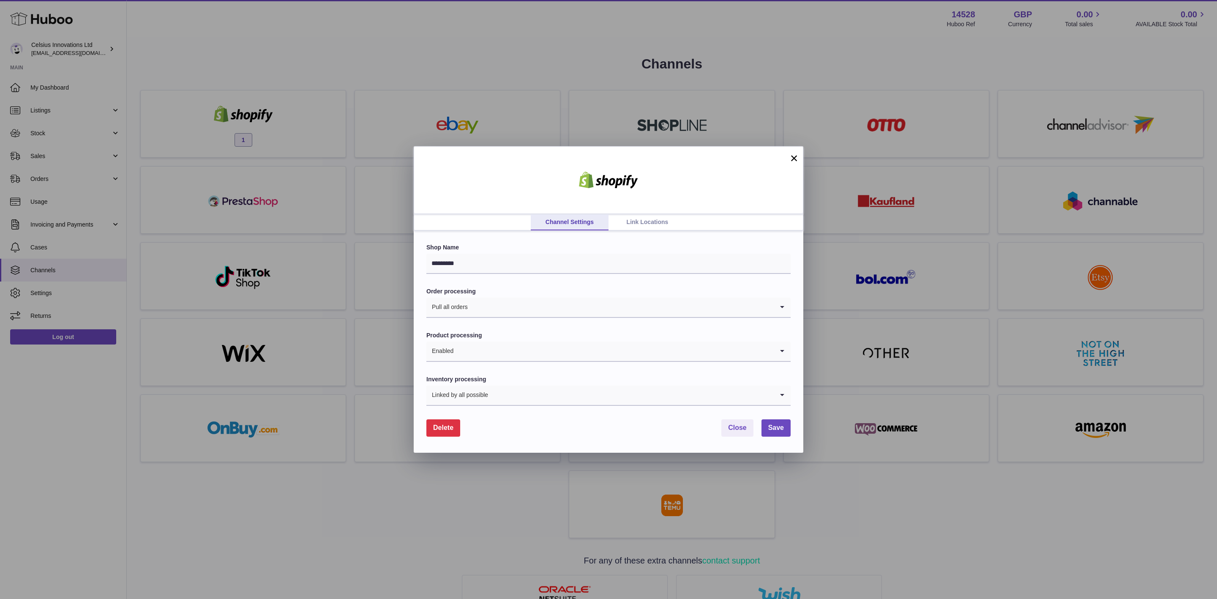
click at [636, 217] on link "Link Locations" at bounding box center [648, 222] width 78 height 16
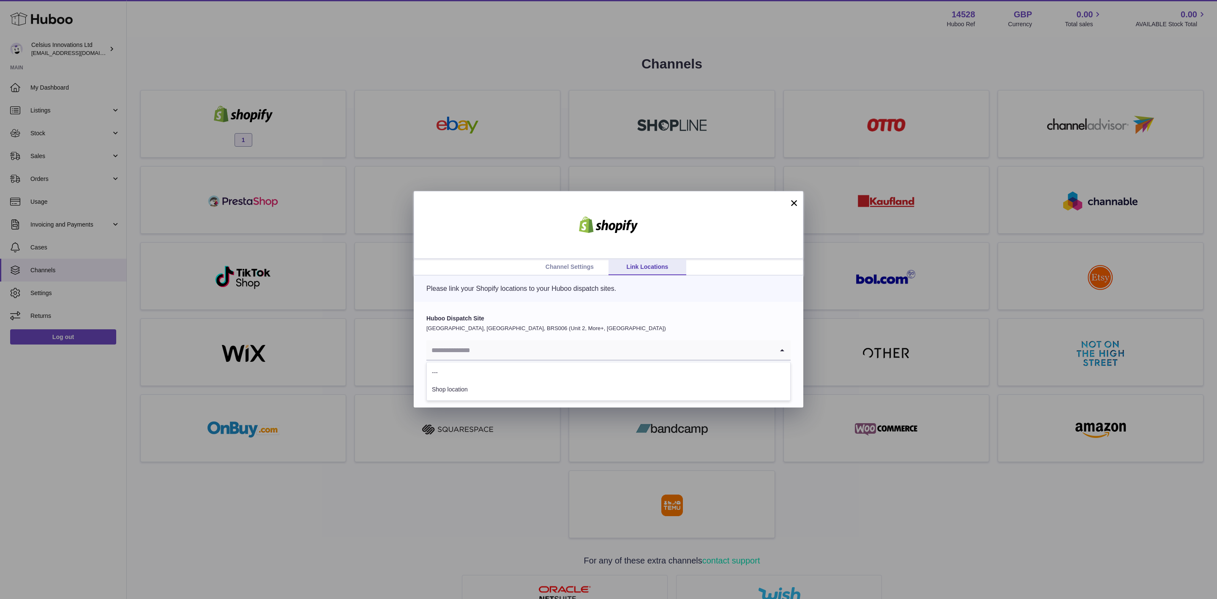
click at [468, 347] on input "Search for option" at bounding box center [599, 349] width 347 height 19
click at [462, 391] on li "Shop location" at bounding box center [608, 389] width 363 height 17
click at [775, 381] on span "Save" at bounding box center [776, 382] width 16 height 7
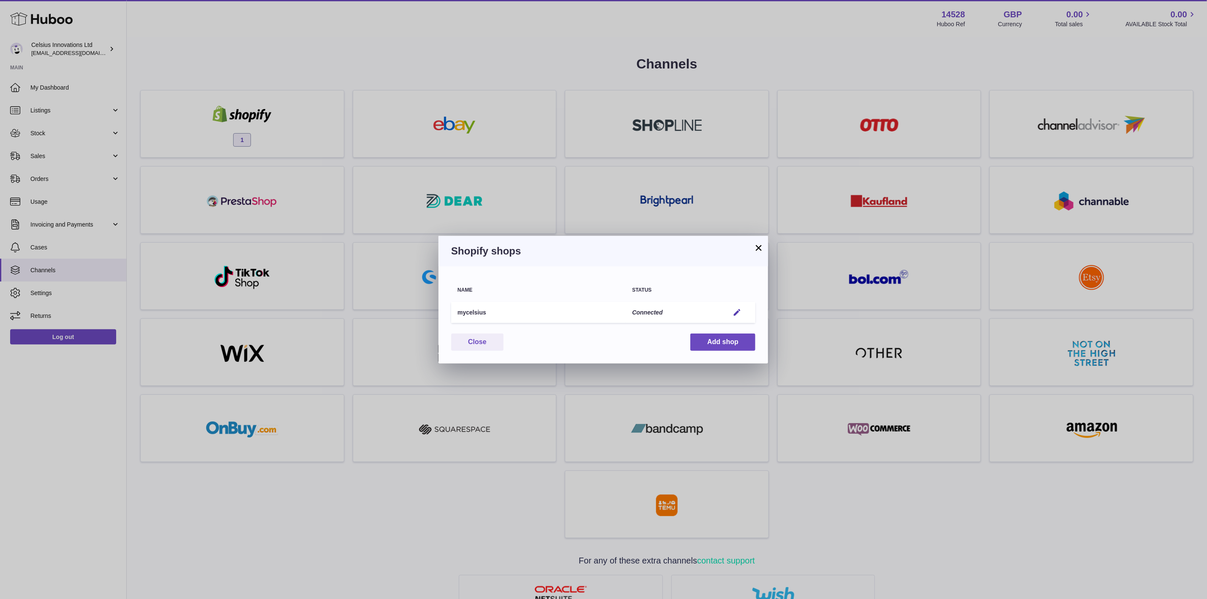
click at [755, 243] on button "×" at bounding box center [759, 248] width 10 height 10
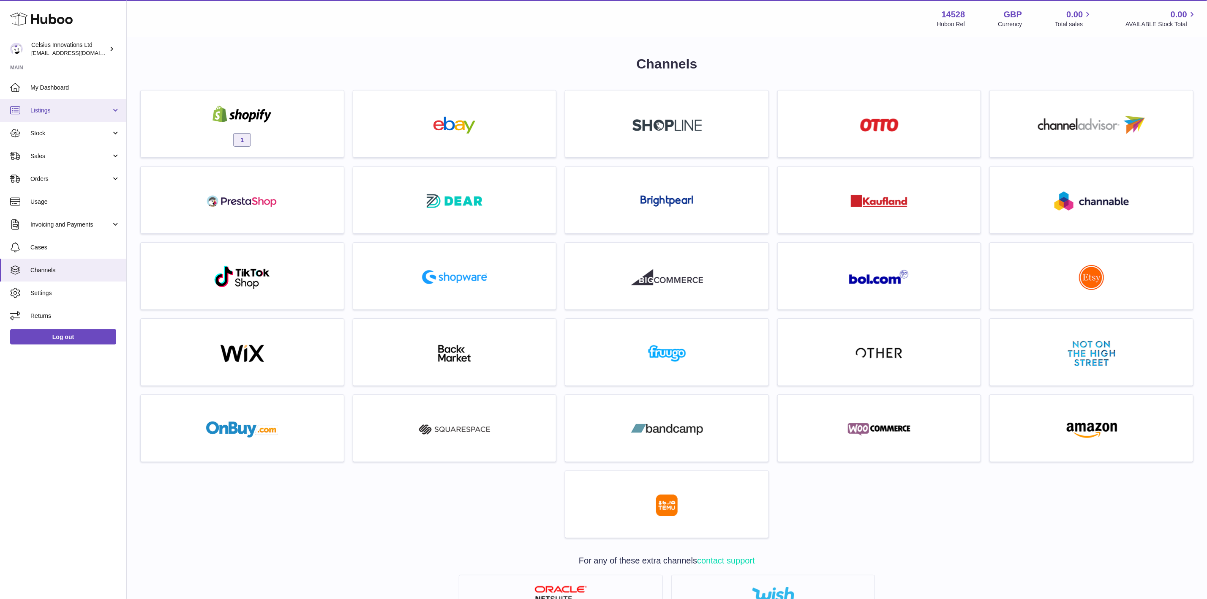
click at [70, 117] on link "Listings" at bounding box center [63, 110] width 126 height 23
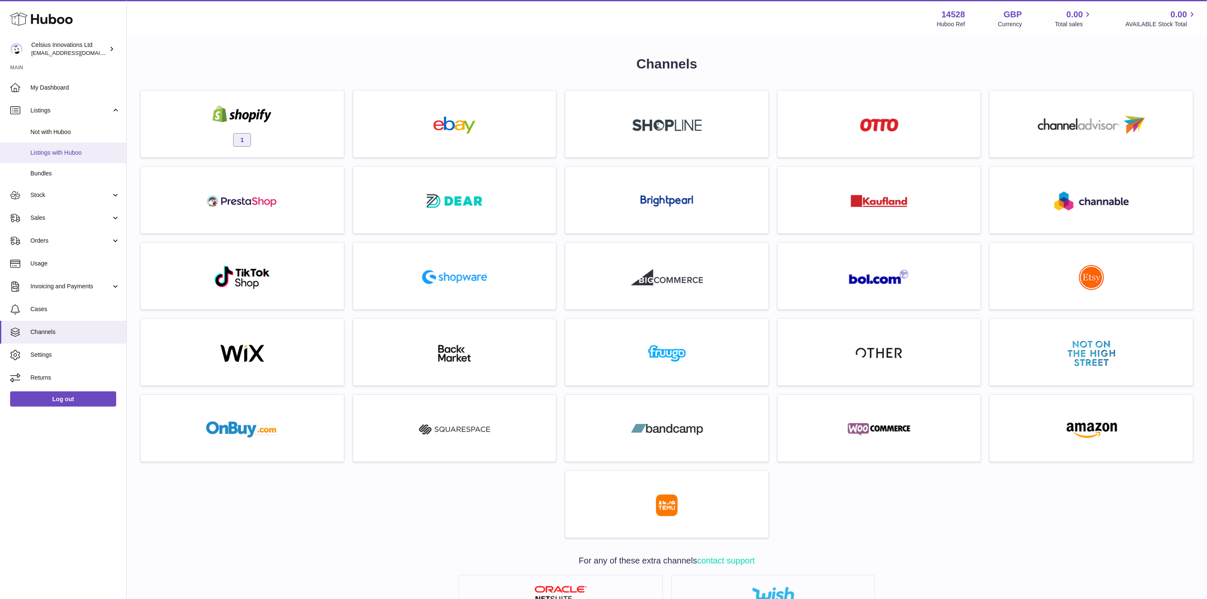
click at [69, 155] on span "Listings with Huboo" at bounding box center [75, 153] width 90 height 8
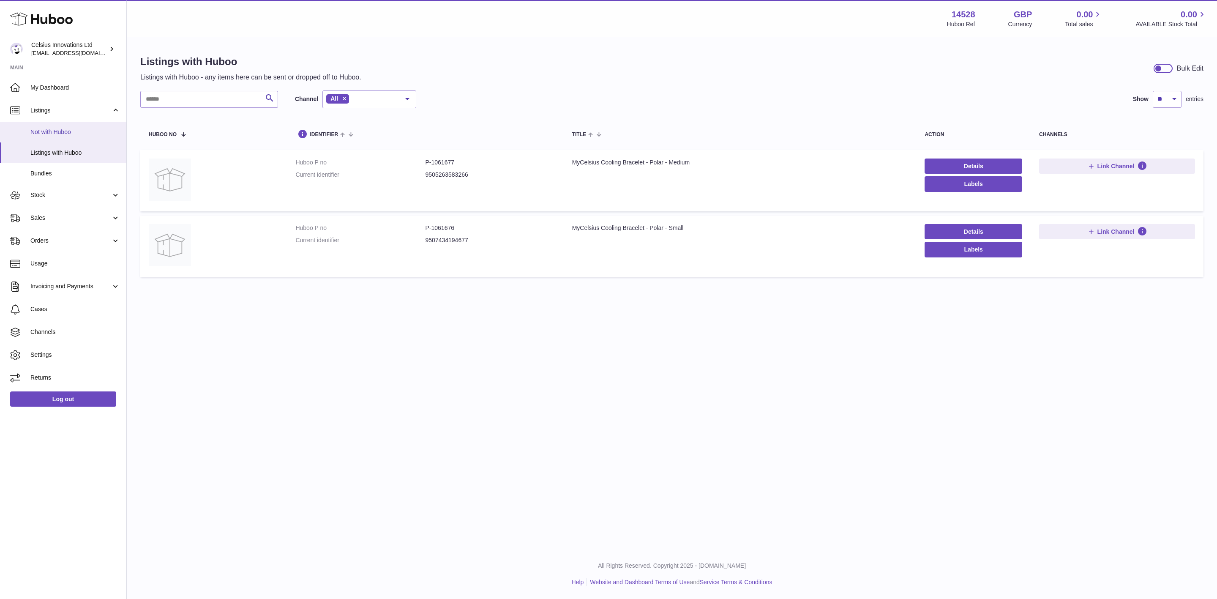
click at [79, 132] on span "Not with Huboo" at bounding box center [75, 132] width 90 height 8
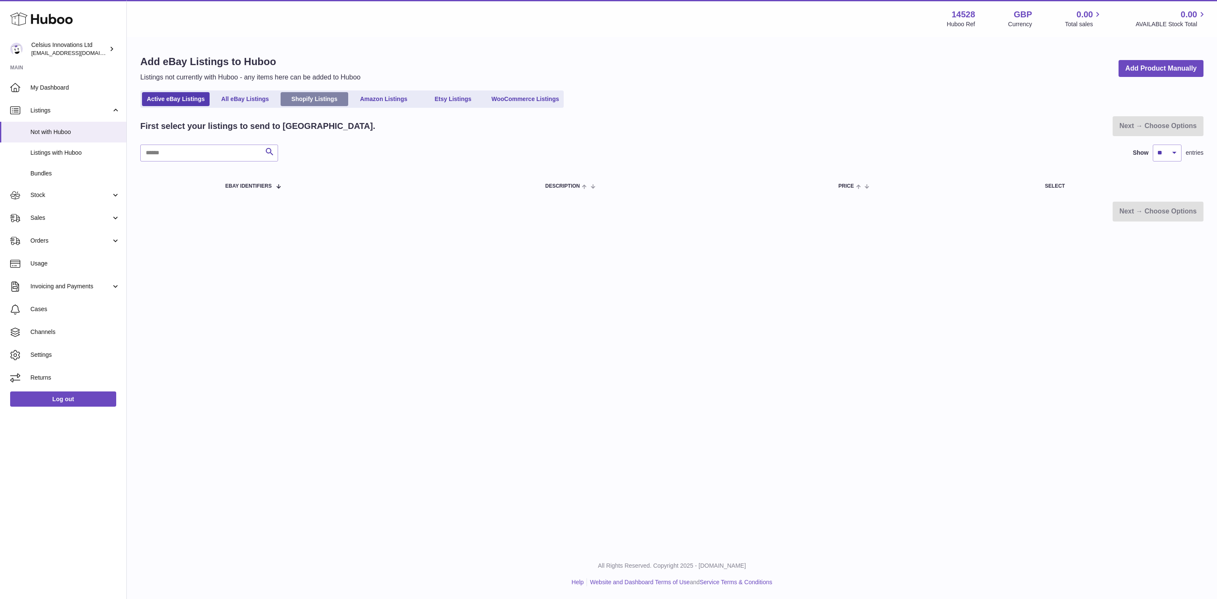
click at [312, 97] on link "Shopify Listings" at bounding box center [315, 99] width 68 height 14
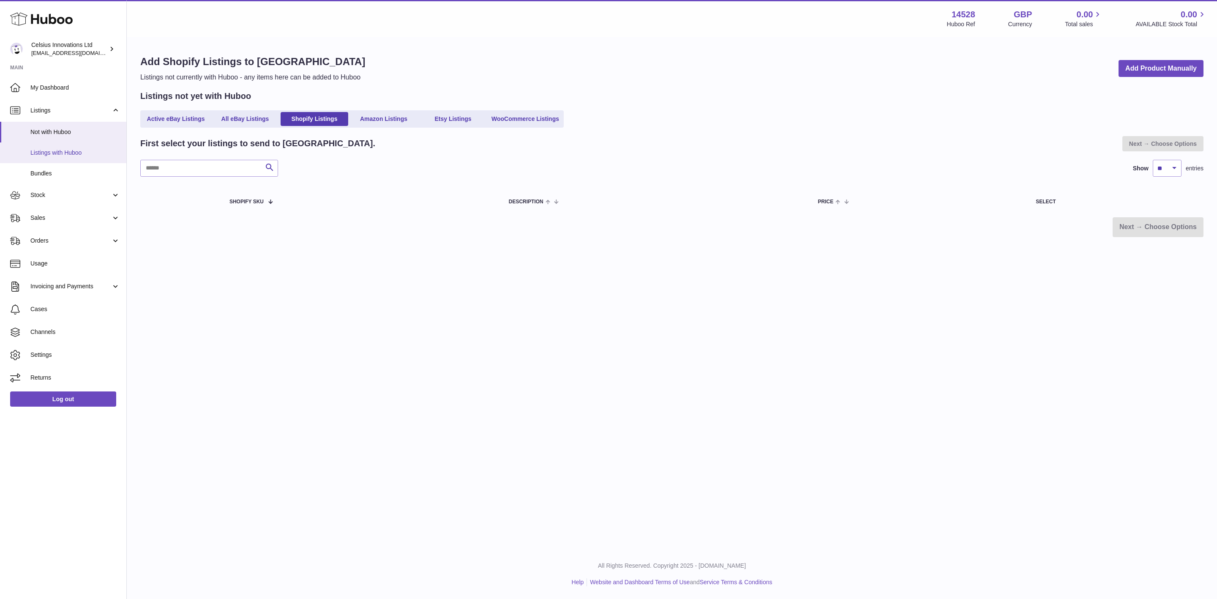
click at [80, 156] on span "Listings with Huboo" at bounding box center [75, 153] width 90 height 8
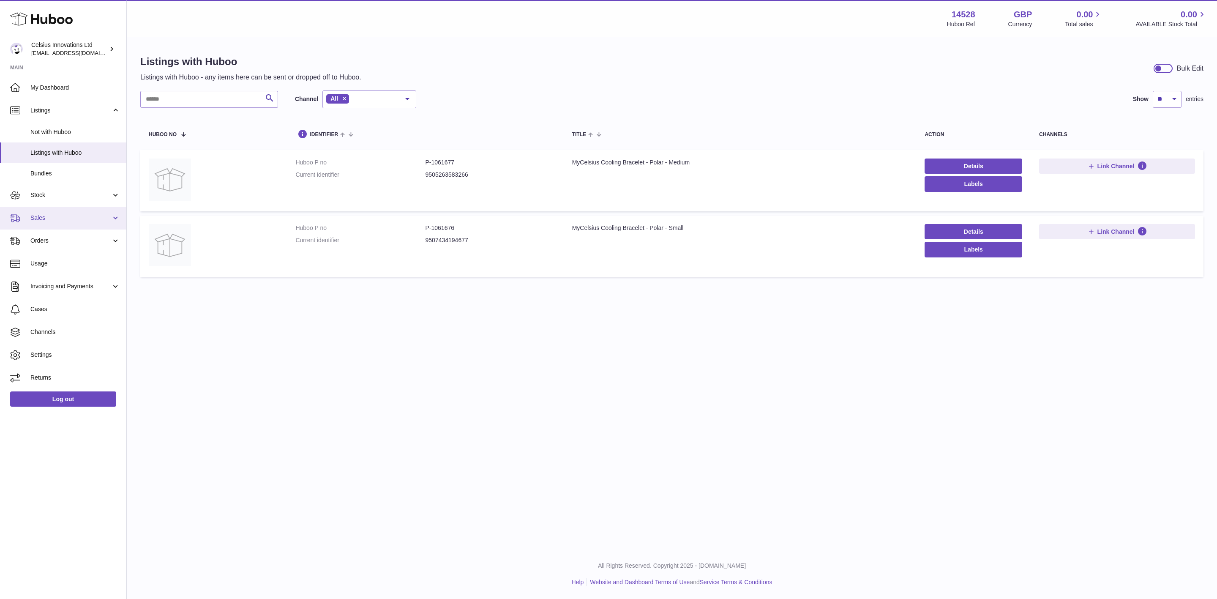
click at [58, 217] on span "Sales" at bounding box center [70, 218] width 81 height 8
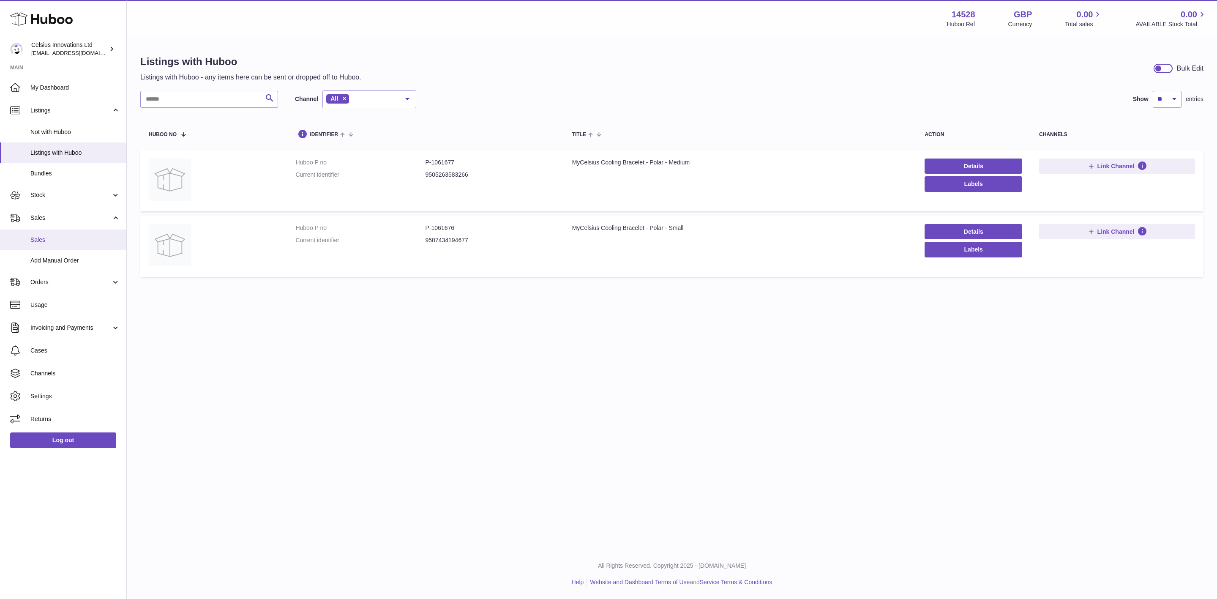
click at [70, 241] on span "Sales" at bounding box center [75, 240] width 90 height 8
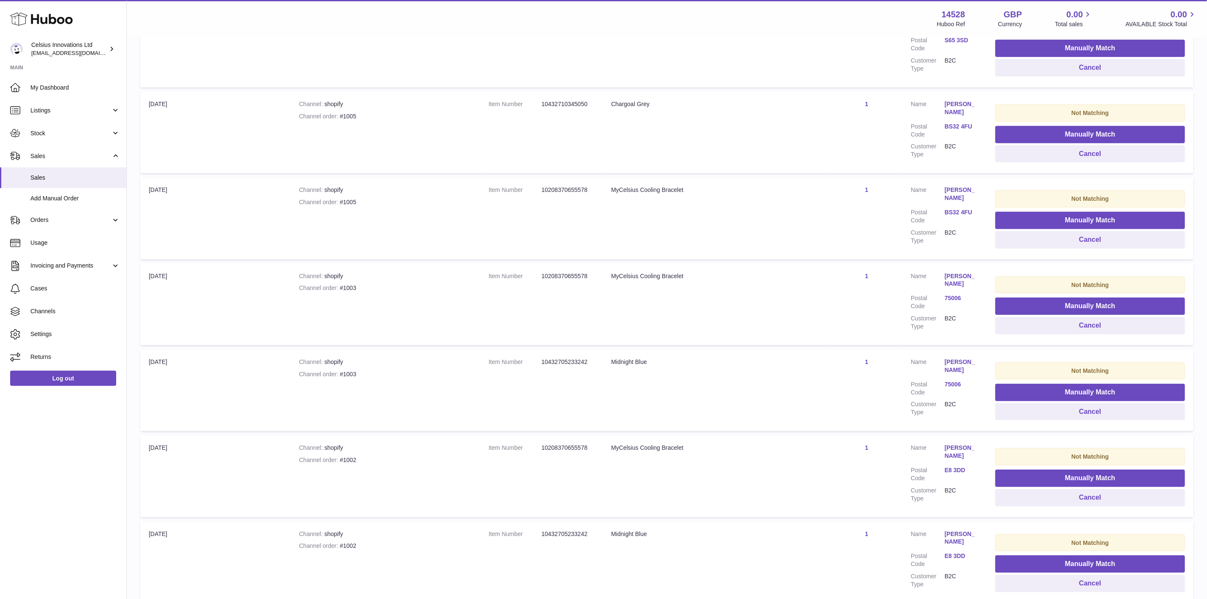
scroll to position [330, 0]
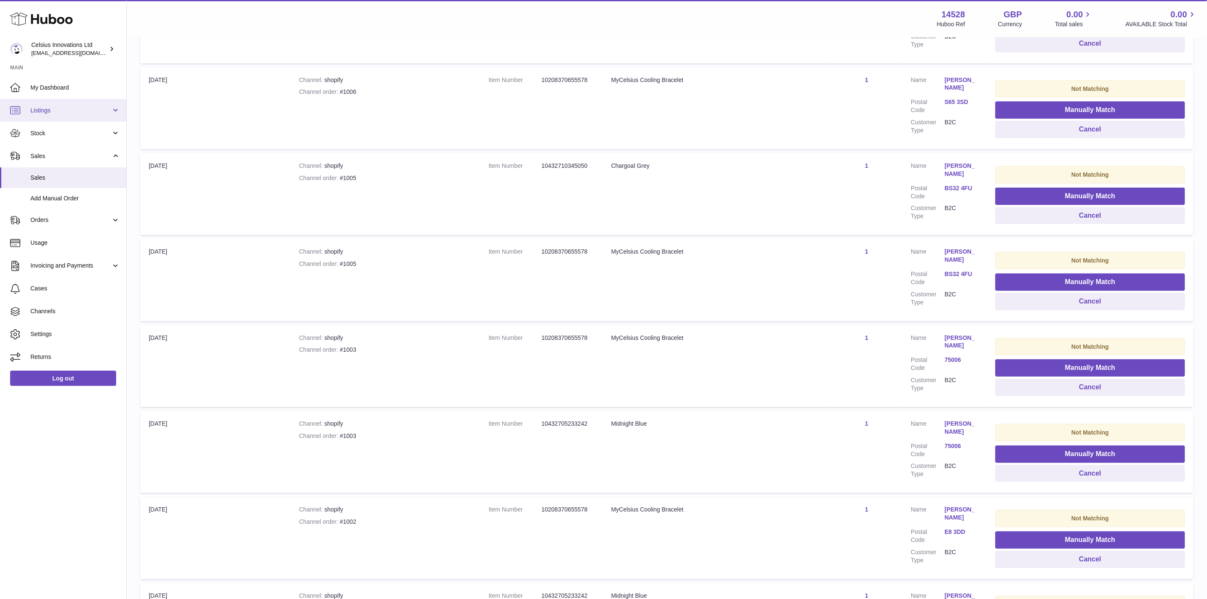
click at [75, 117] on link "Listings" at bounding box center [63, 110] width 126 height 23
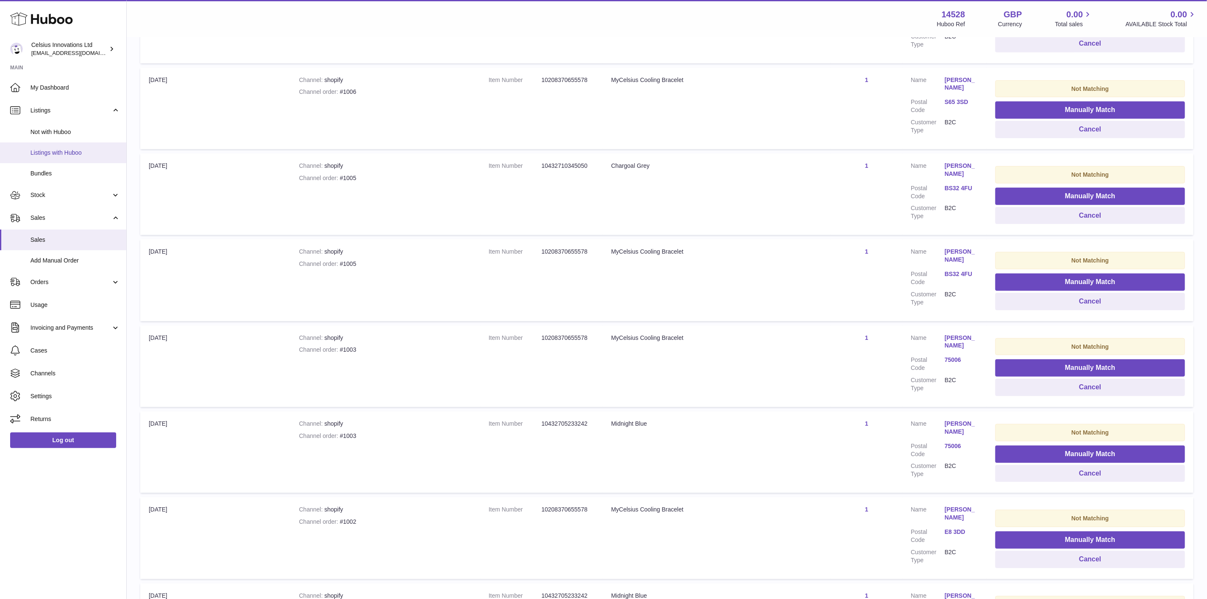
click at [76, 154] on span "Listings with Huboo" at bounding box center [75, 153] width 90 height 8
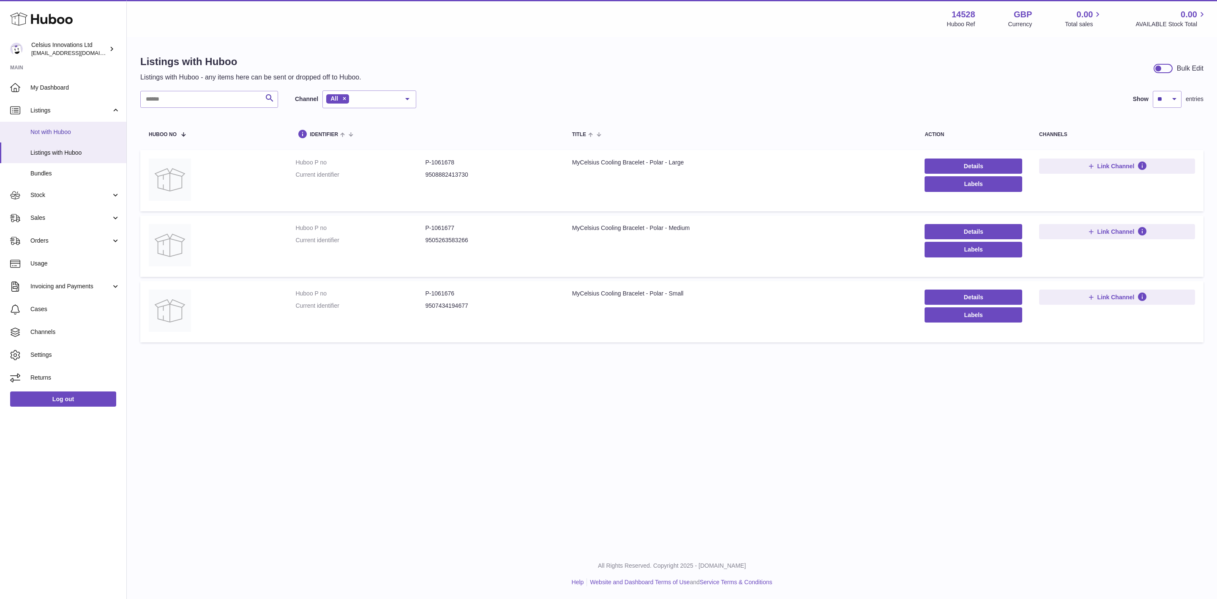
click at [78, 135] on span "Not with Huboo" at bounding box center [75, 132] width 90 height 8
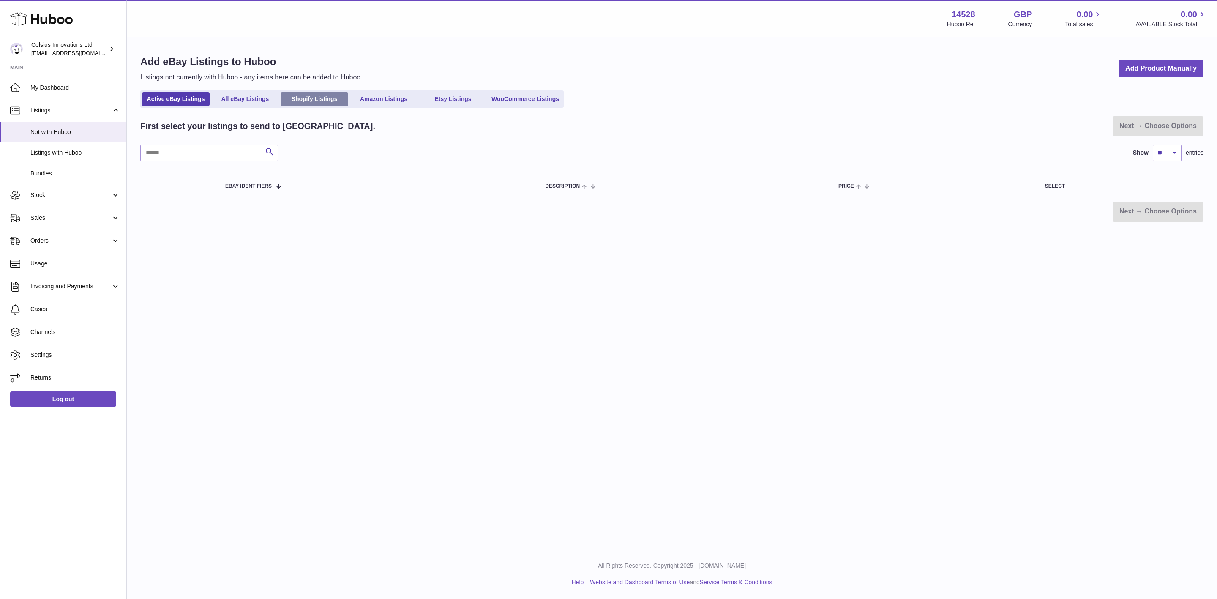
click at [299, 103] on link "Shopify Listings" at bounding box center [315, 99] width 68 height 14
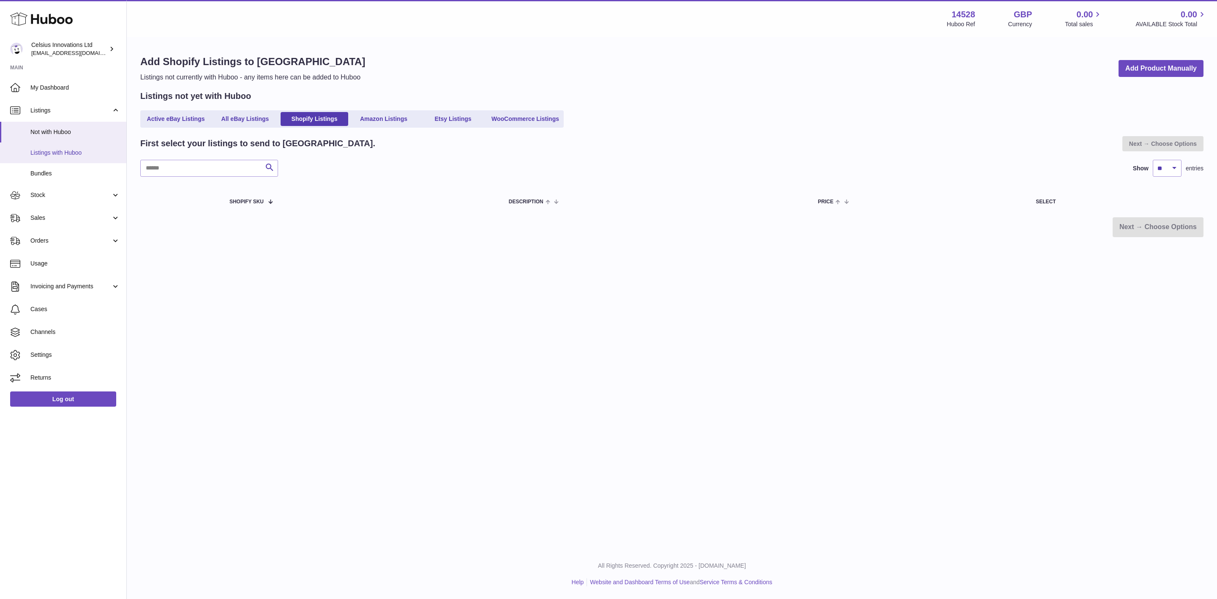
click at [84, 155] on span "Listings with Huboo" at bounding box center [75, 153] width 90 height 8
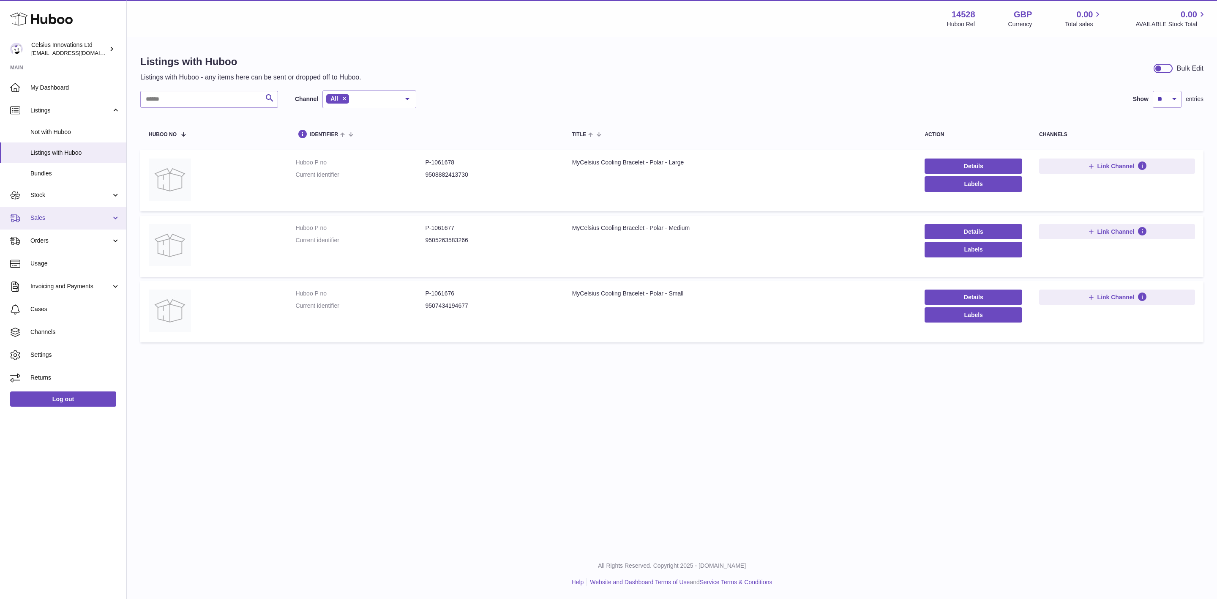
click at [90, 217] on span "Sales" at bounding box center [70, 218] width 81 height 8
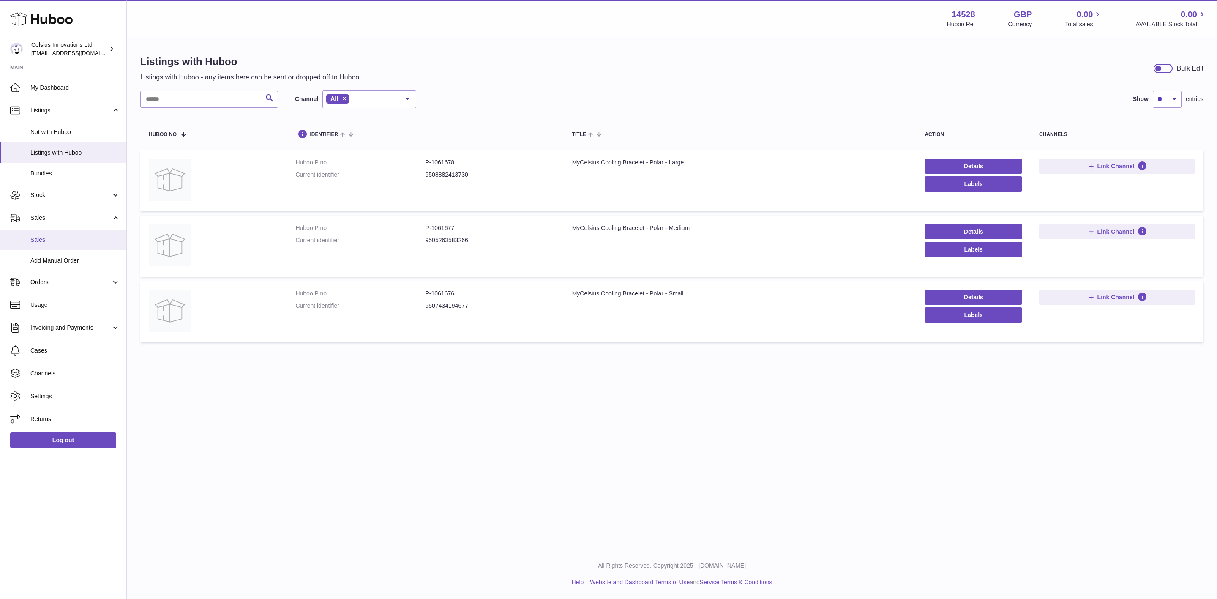
click at [72, 236] on span "Sales" at bounding box center [75, 240] width 90 height 8
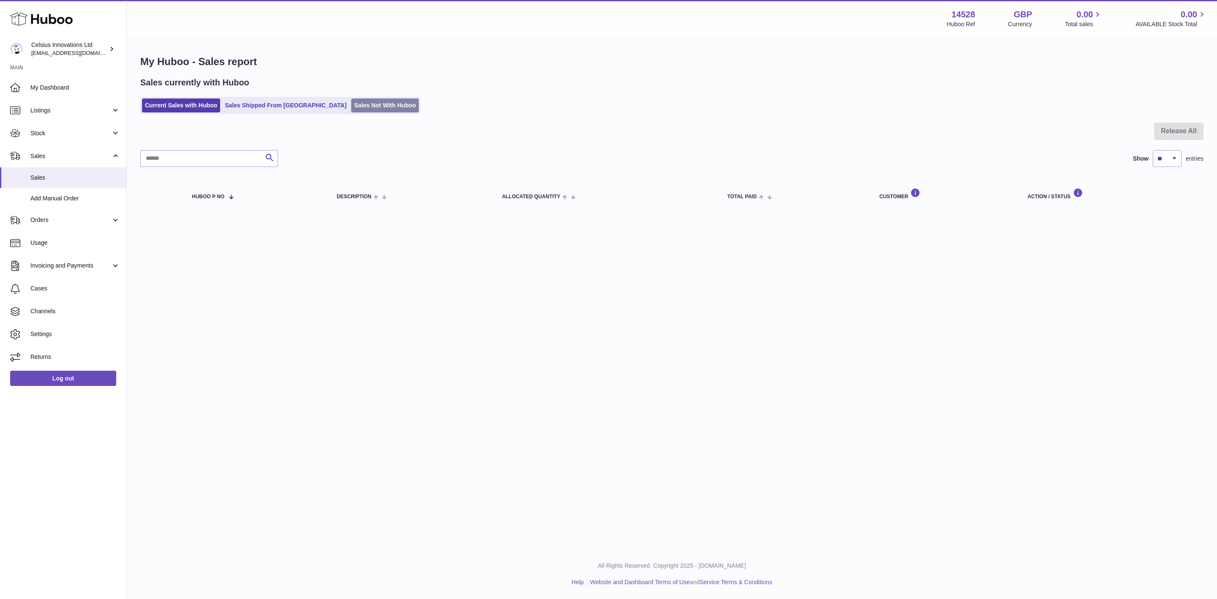
click at [351, 102] on link "Sales Not With Huboo" at bounding box center [385, 105] width 68 height 14
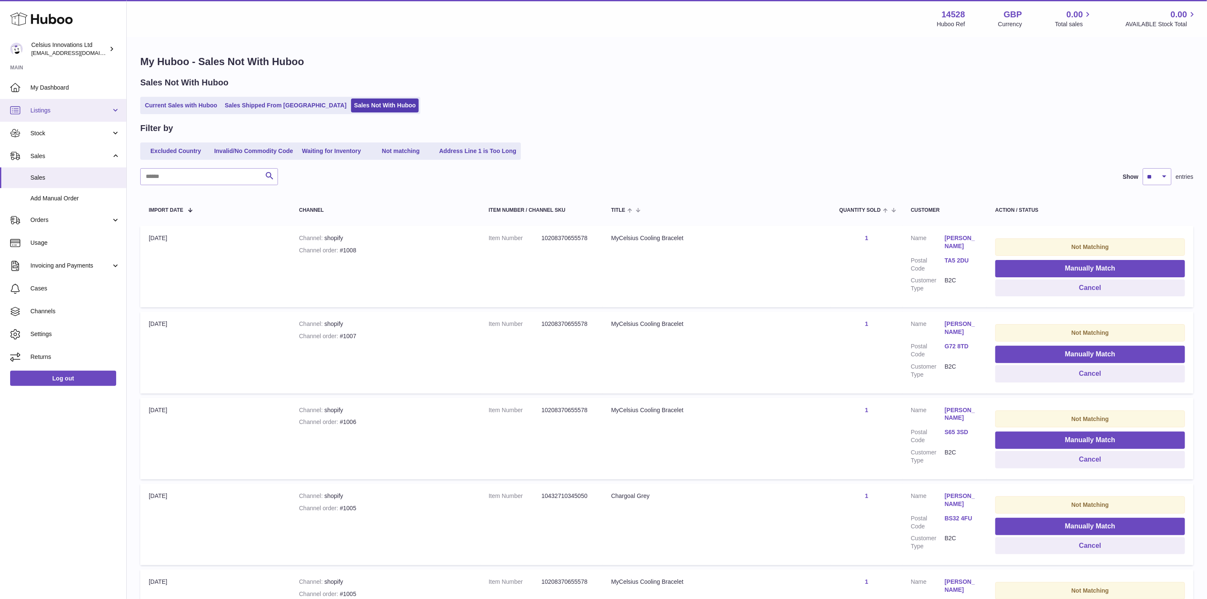
click at [94, 107] on span "Listings" at bounding box center [70, 111] width 81 height 8
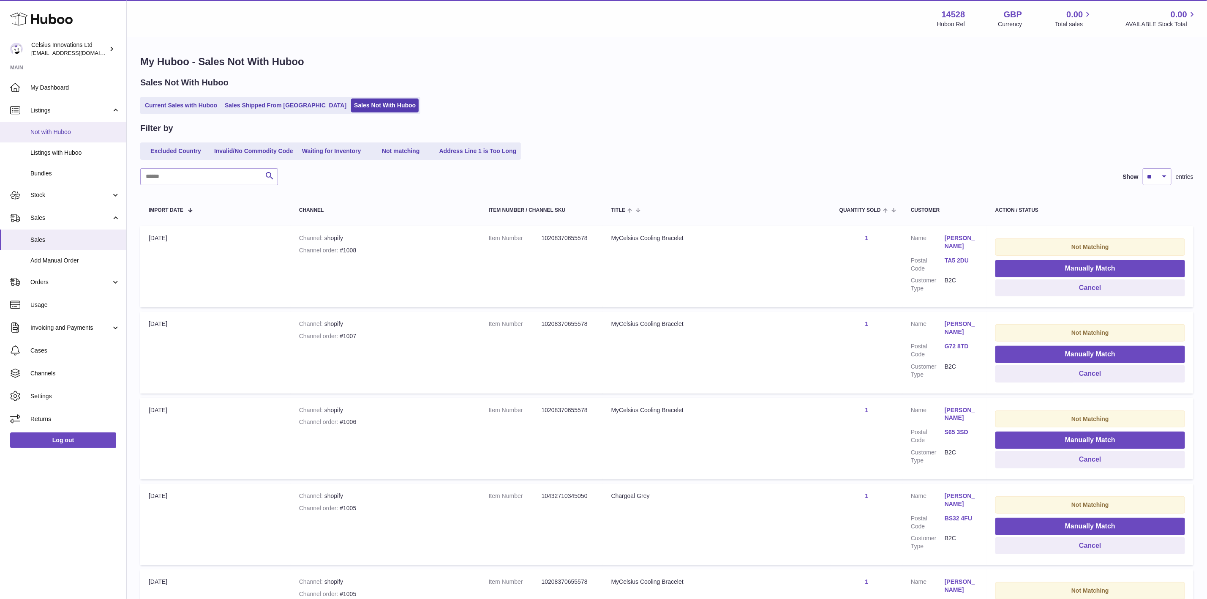
click at [85, 136] on link "Not with Huboo" at bounding box center [63, 132] width 126 height 21
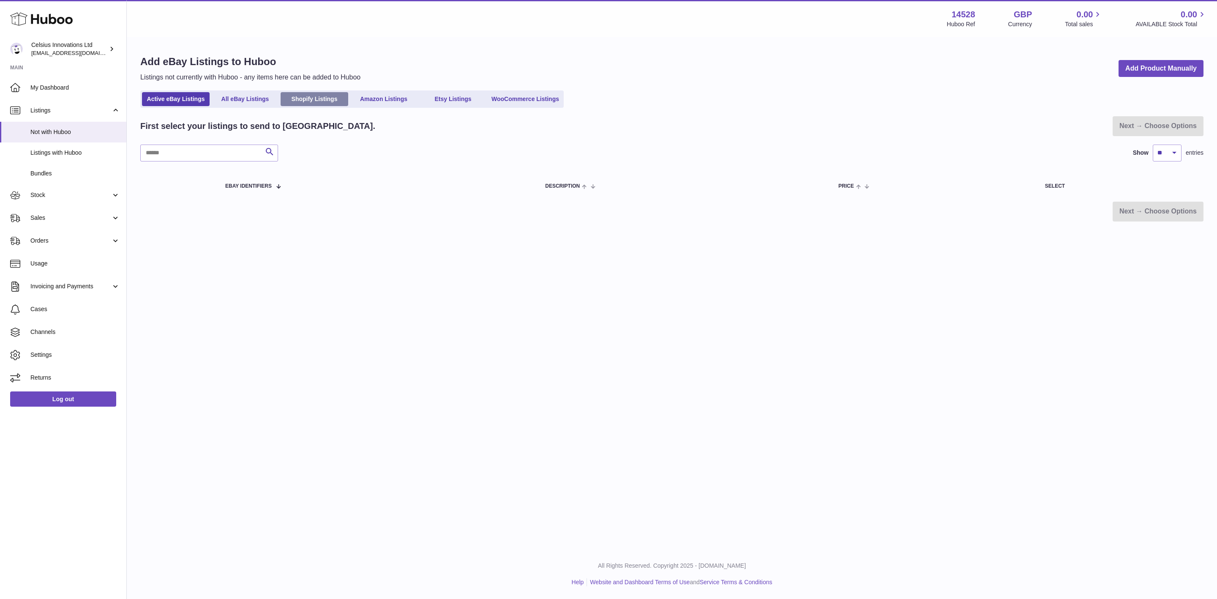
click at [323, 101] on link "Shopify Listings" at bounding box center [315, 99] width 68 height 14
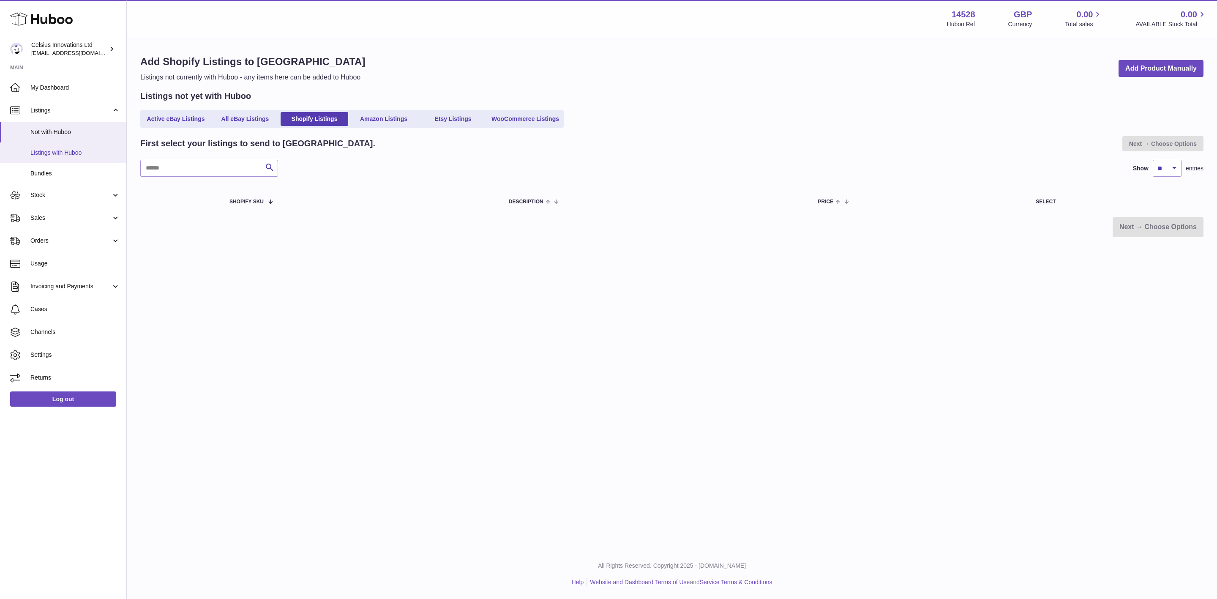
click at [73, 150] on span "Listings with Huboo" at bounding box center [75, 153] width 90 height 8
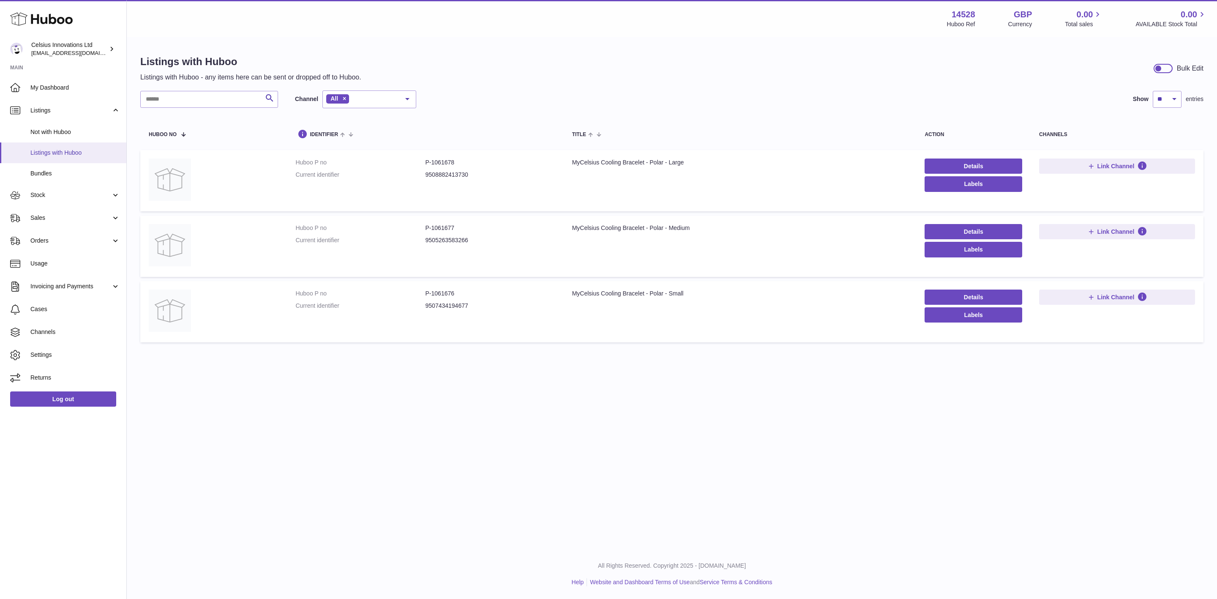
click at [75, 154] on span "Listings with Huboo" at bounding box center [75, 153] width 90 height 8
click at [68, 49] on span "[EMAIL_ADDRESS][DOMAIN_NAME]" at bounding box center [77, 52] width 93 height 7
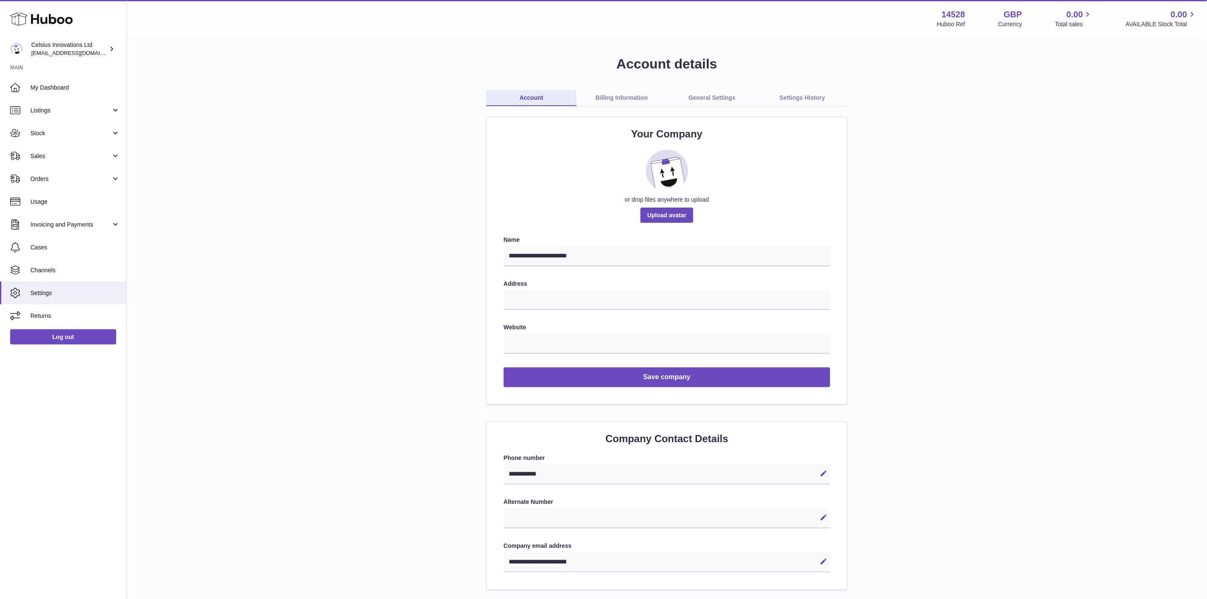
click at [811, 99] on link "Settings History" at bounding box center [802, 98] width 90 height 16
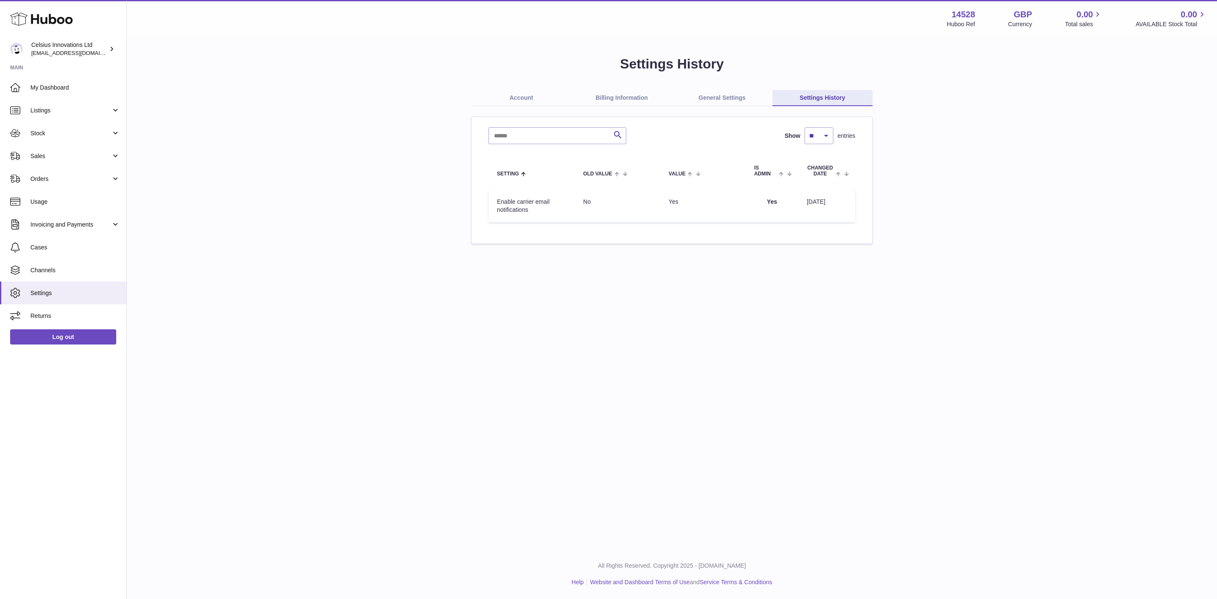
click at [740, 98] on link "General Settings" at bounding box center [722, 98] width 101 height 16
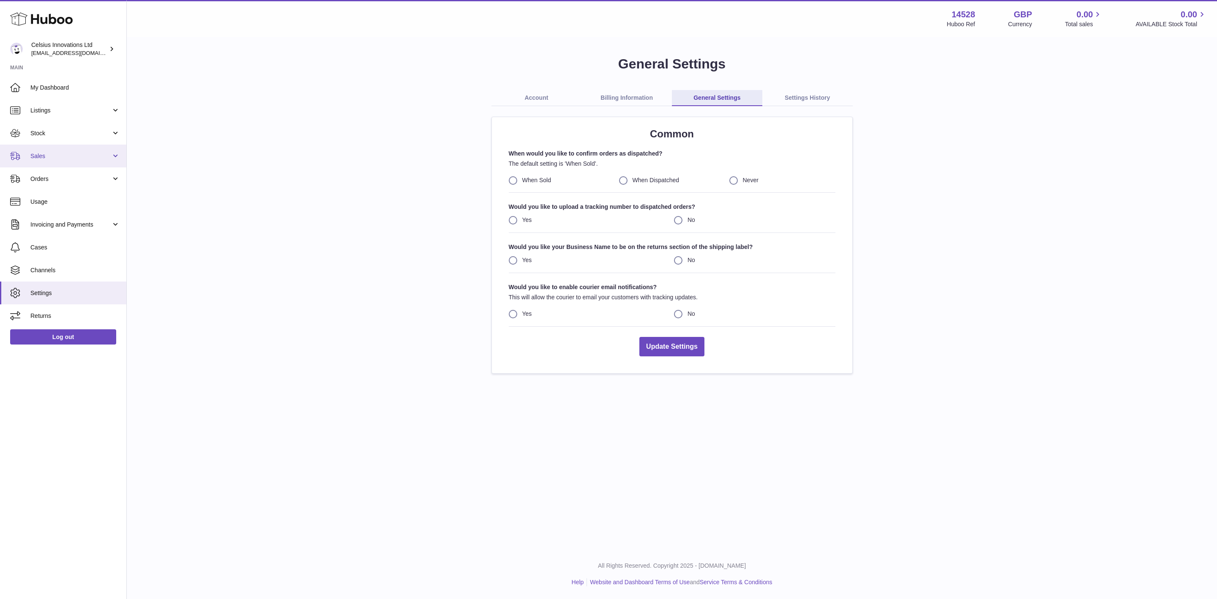
drag, startPoint x: 60, startPoint y: 159, endPoint x: 57, endPoint y: 164, distance: 5.3
click at [60, 159] on span "Sales" at bounding box center [70, 156] width 81 height 8
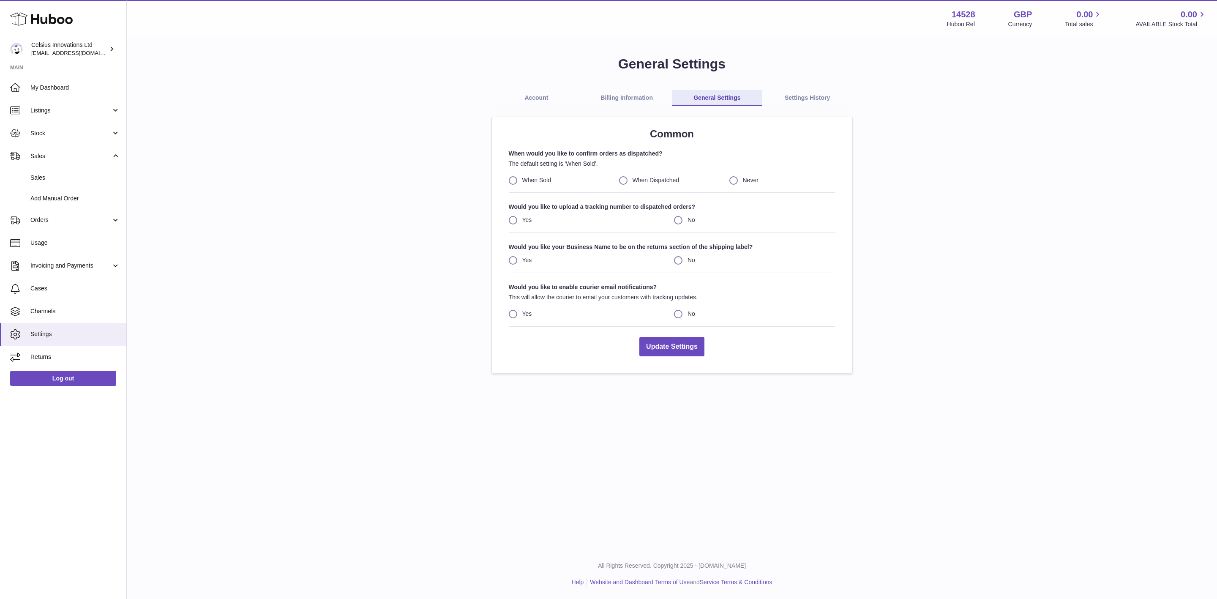
click at [1026, 354] on div "General Settings Account Billing Information General Settings Settings History …" at bounding box center [671, 214] width 1063 height 319
click at [63, 284] on span "Cases" at bounding box center [75, 288] width 90 height 8
click at [49, 311] on span "Channels" at bounding box center [75, 311] width 90 height 8
click at [68, 313] on span "Channels" at bounding box center [75, 311] width 90 height 8
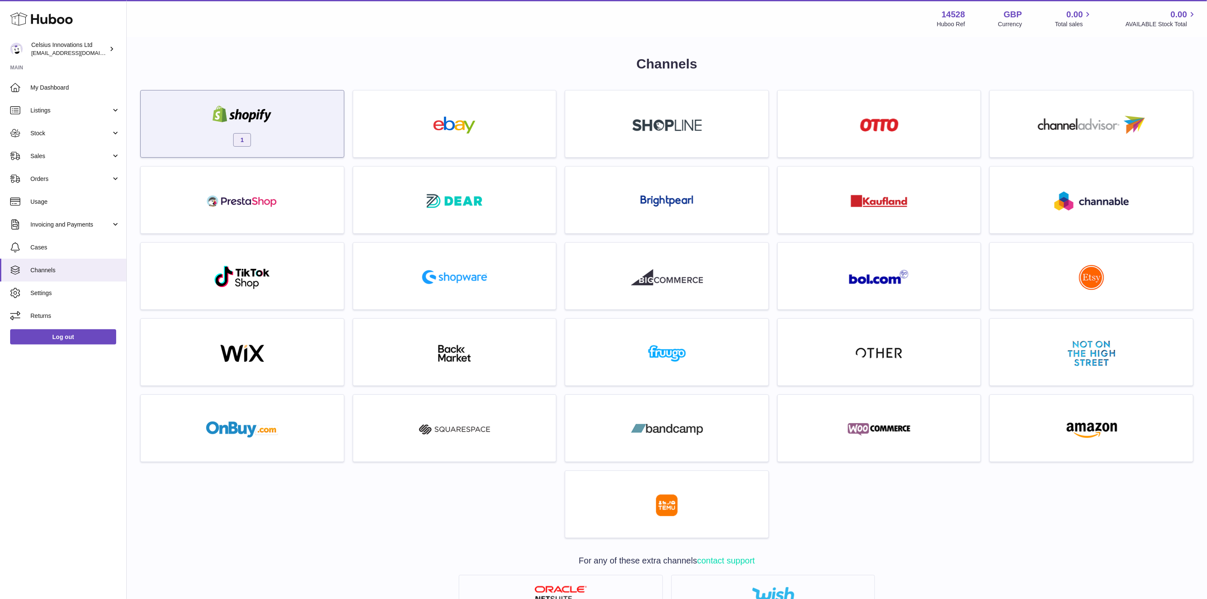
click at [264, 106] on img at bounding box center [242, 114] width 72 height 17
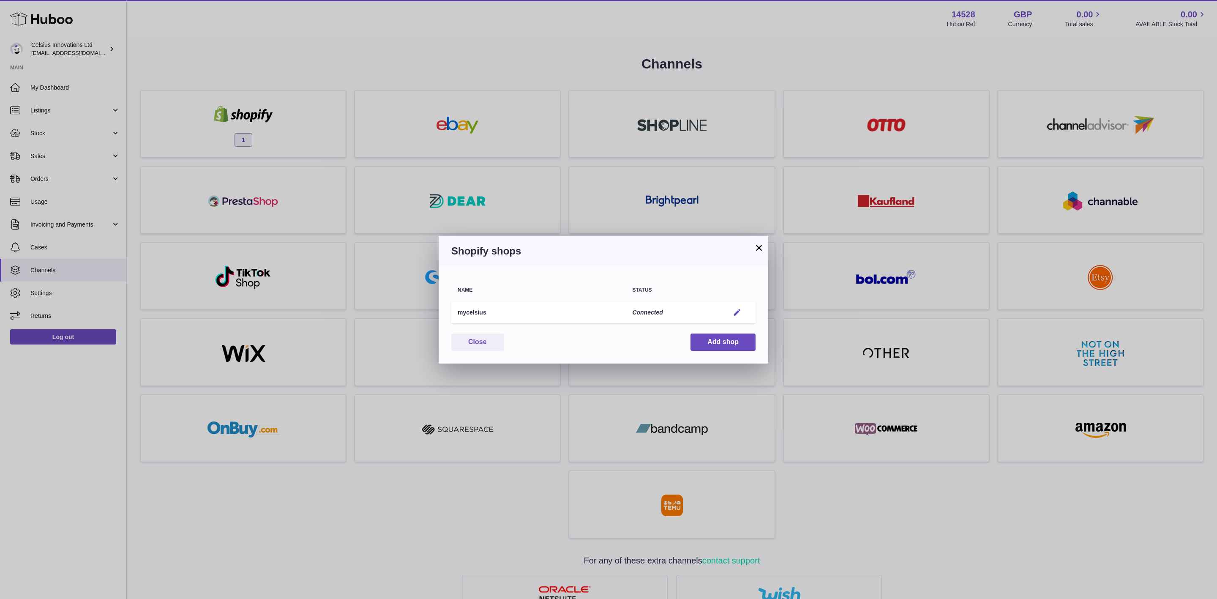
click at [735, 308] on em "button" at bounding box center [737, 312] width 9 height 9
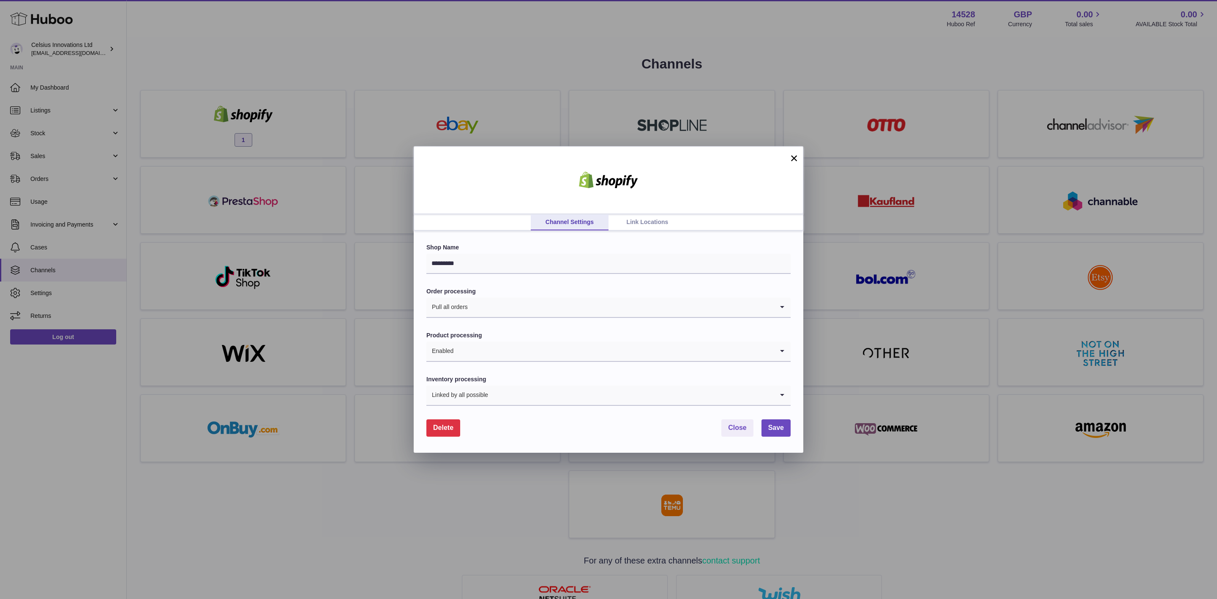
click at [634, 225] on link "Link Locations" at bounding box center [648, 222] width 78 height 16
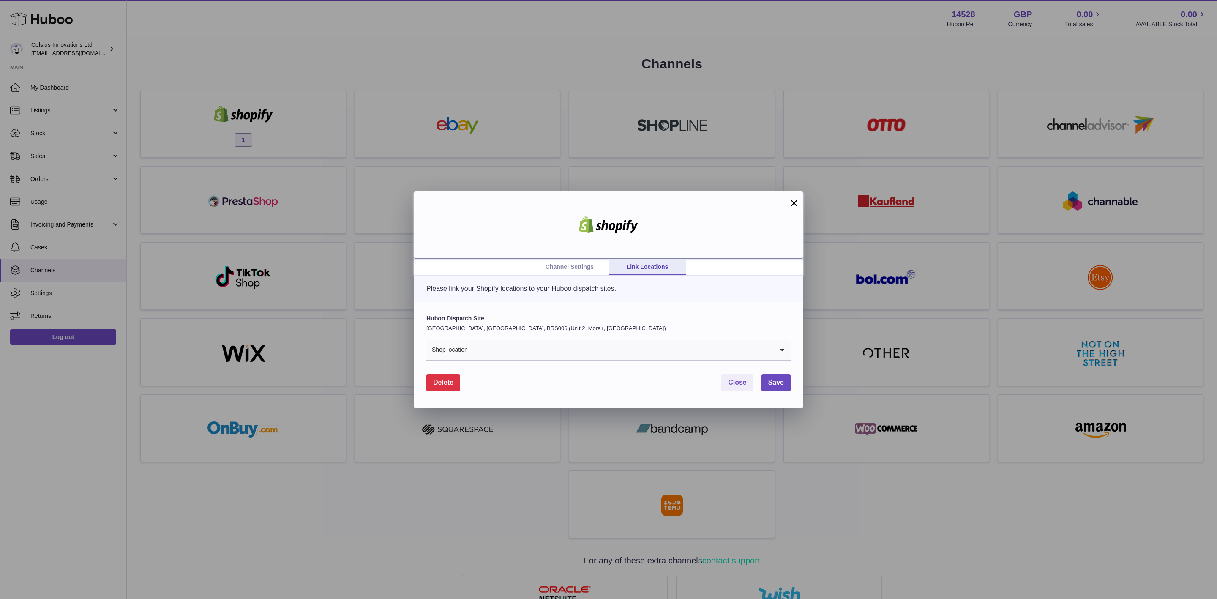
click at [788, 198] on div at bounding box center [609, 225] width 390 height 68
click at [792, 199] on button "×" at bounding box center [794, 203] width 10 height 10
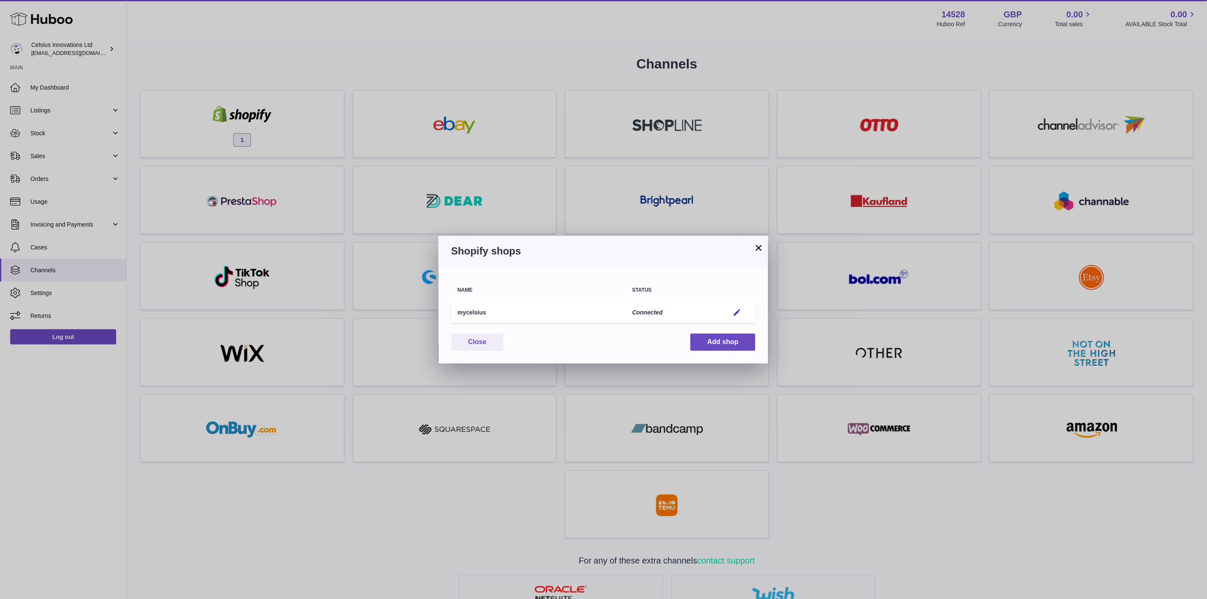
click at [760, 245] on button "×" at bounding box center [759, 248] width 10 height 10
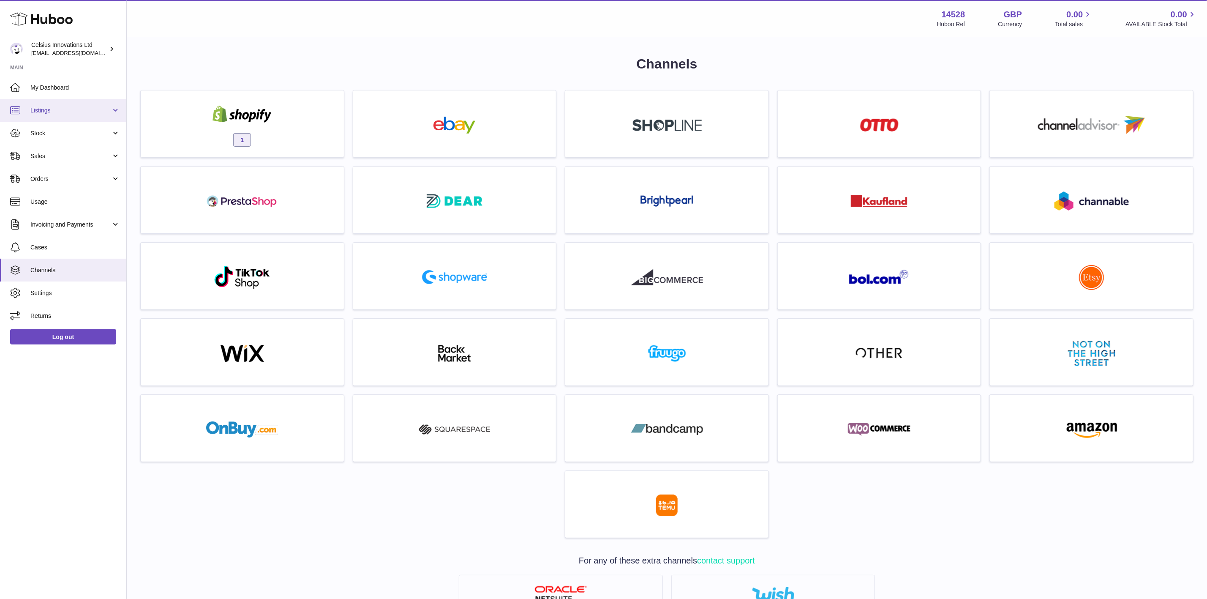
click at [74, 110] on span "Listings" at bounding box center [70, 111] width 81 height 8
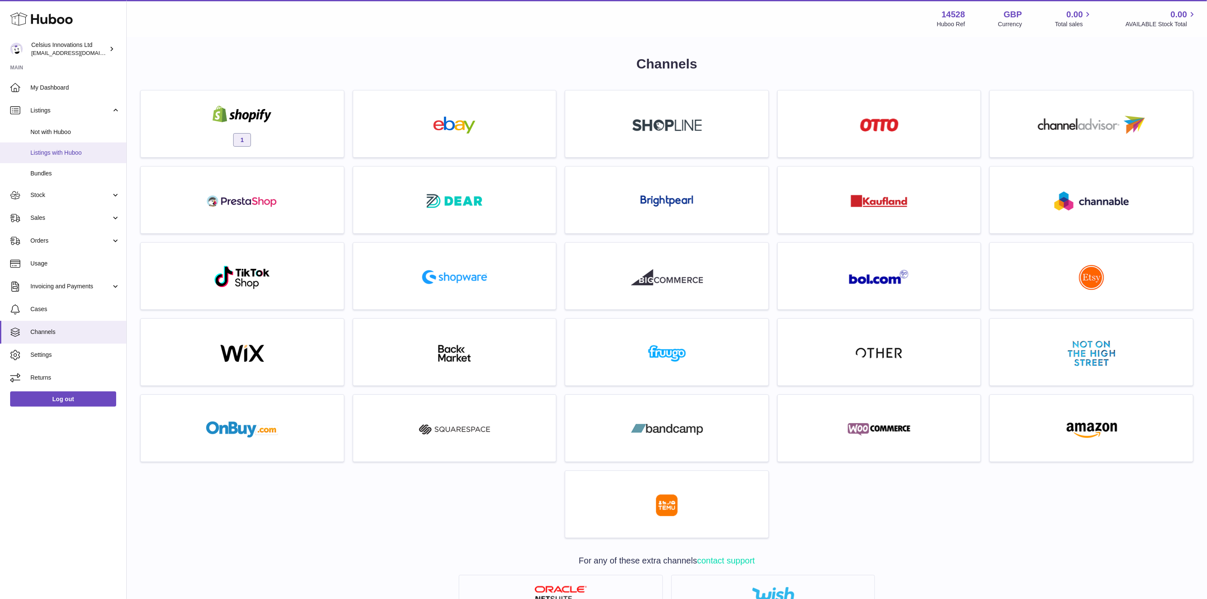
click at [85, 147] on link "Listings with Huboo" at bounding box center [63, 152] width 126 height 21
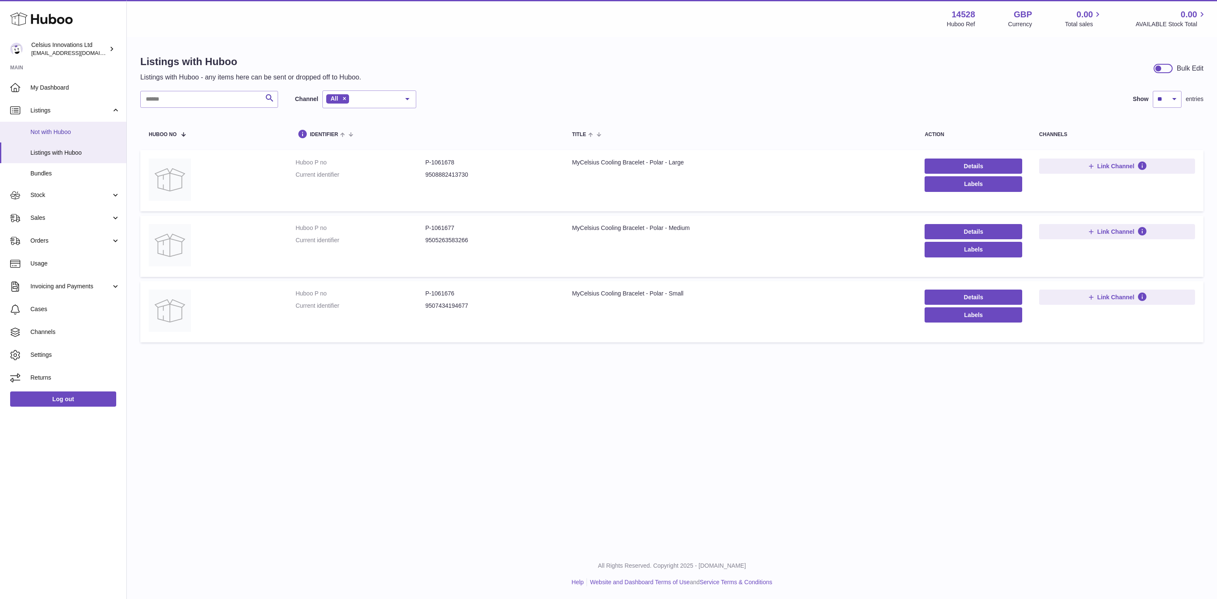
click at [70, 132] on span "Not with Huboo" at bounding box center [75, 132] width 90 height 8
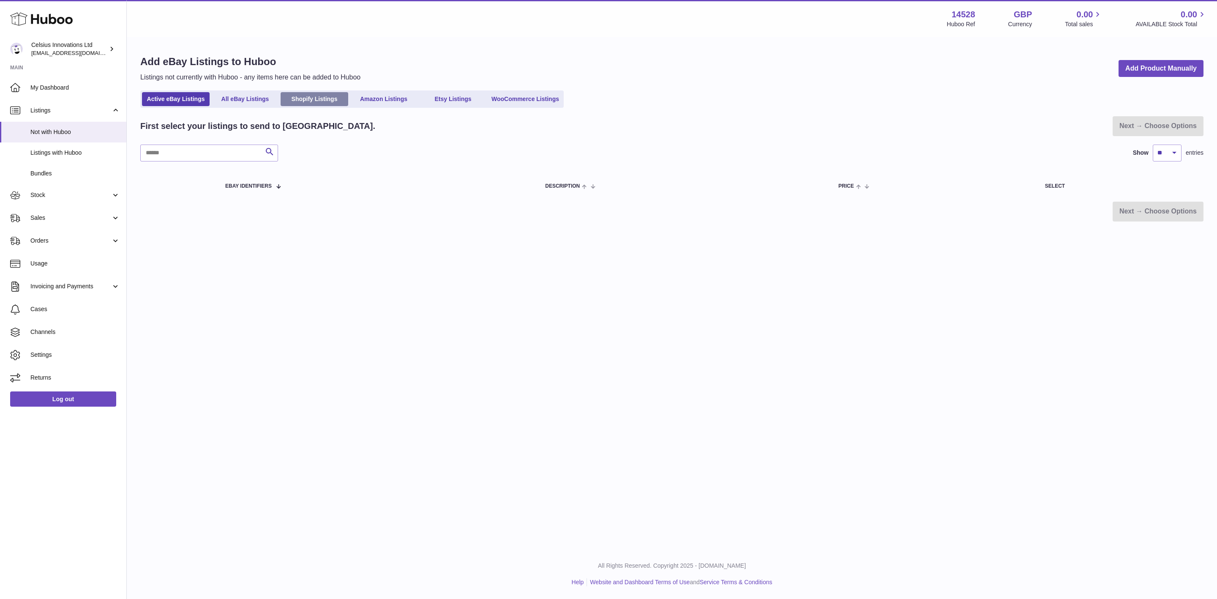
click at [310, 99] on link "Shopify Listings" at bounding box center [315, 99] width 68 height 14
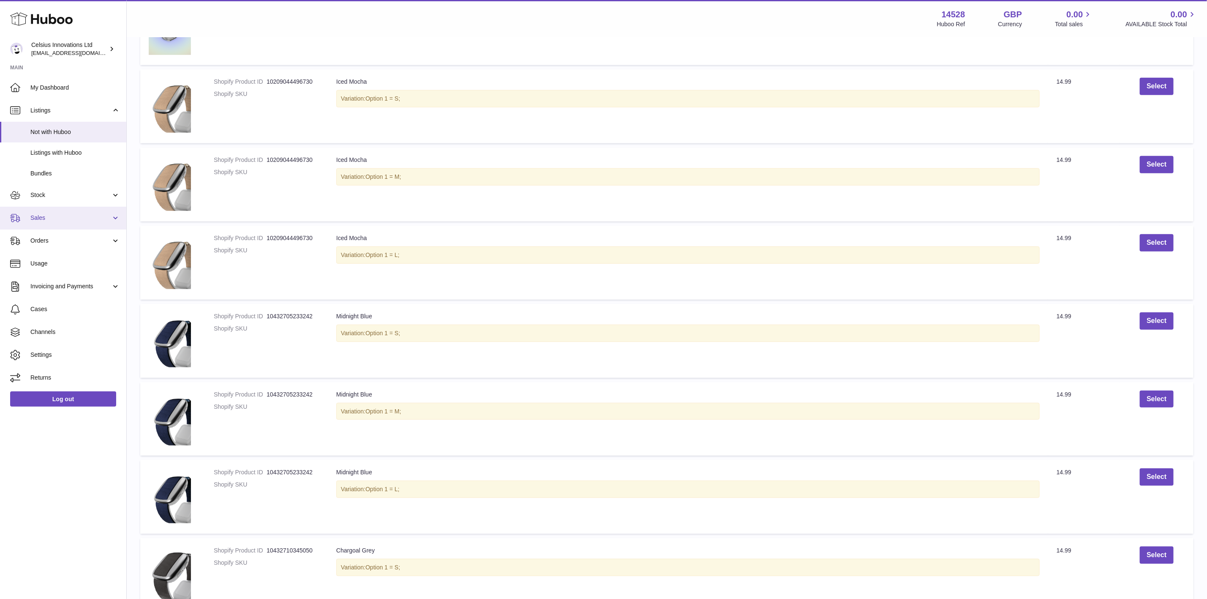
scroll to position [180, 0]
